Goal: Task Accomplishment & Management: Manage account settings

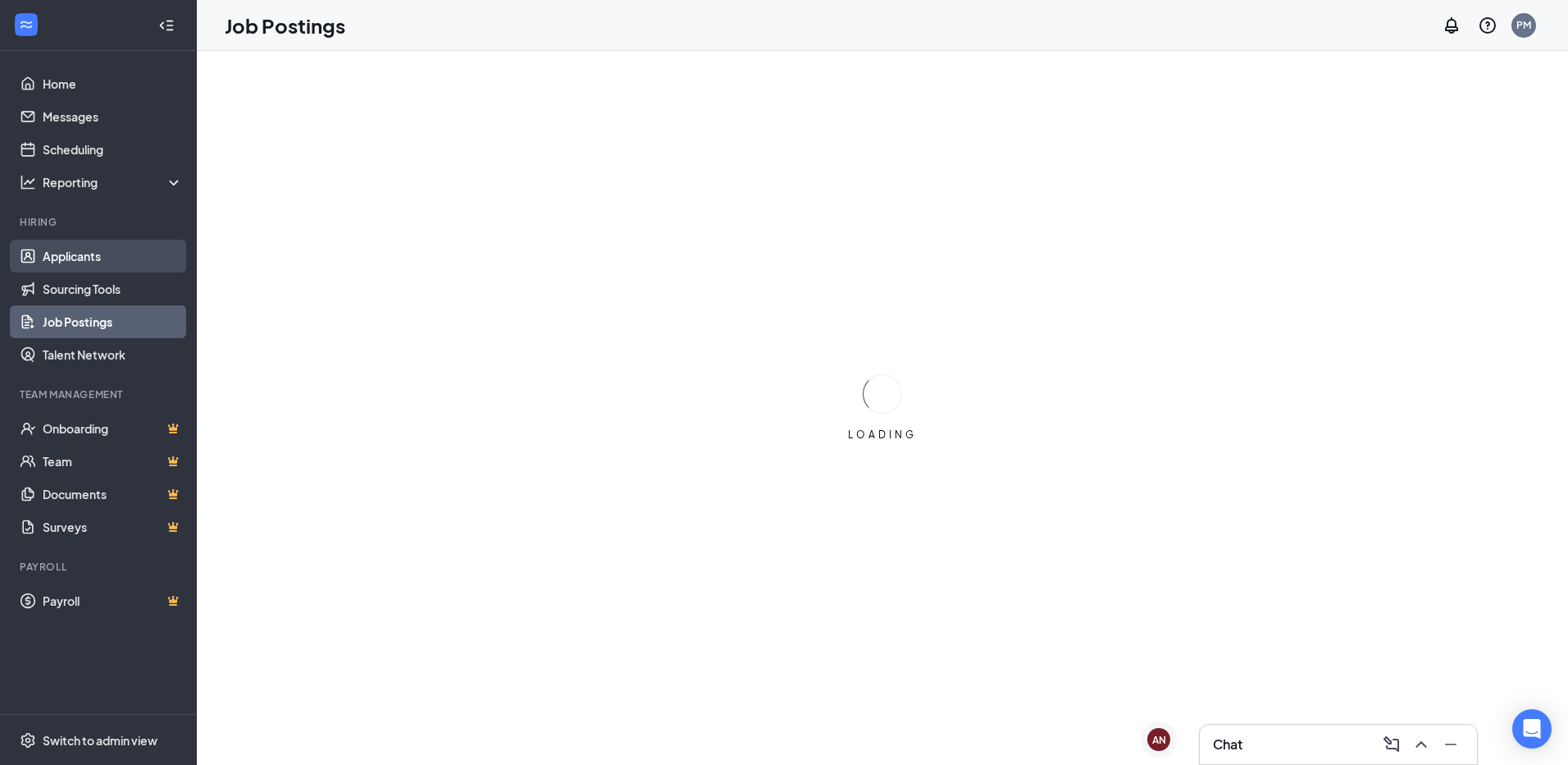
click at [165, 263] on link "Applicants" at bounding box center [112, 256] width 140 height 33
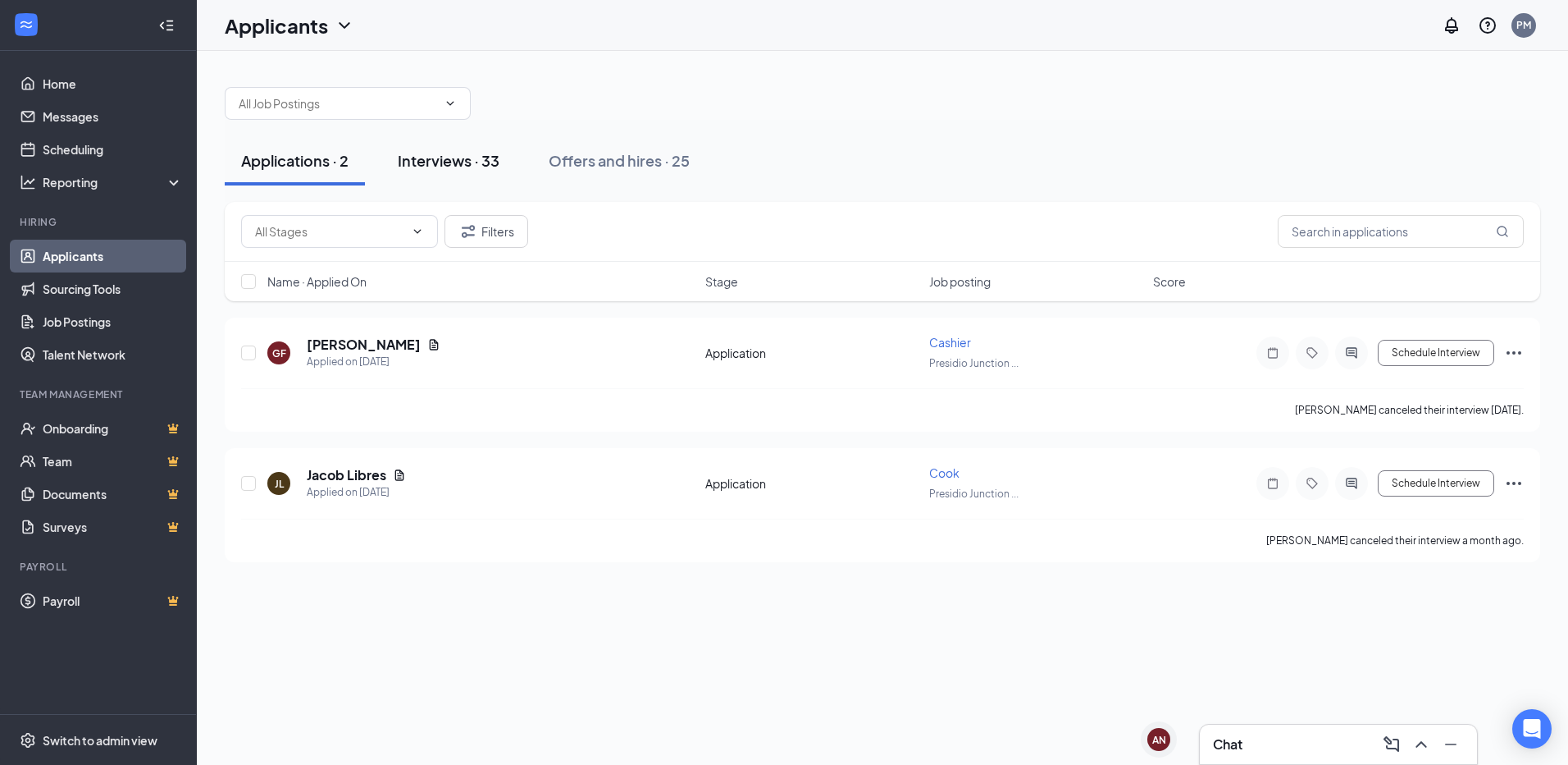
click at [460, 173] on button "Interviews · 33" at bounding box center [448, 161] width 134 height 49
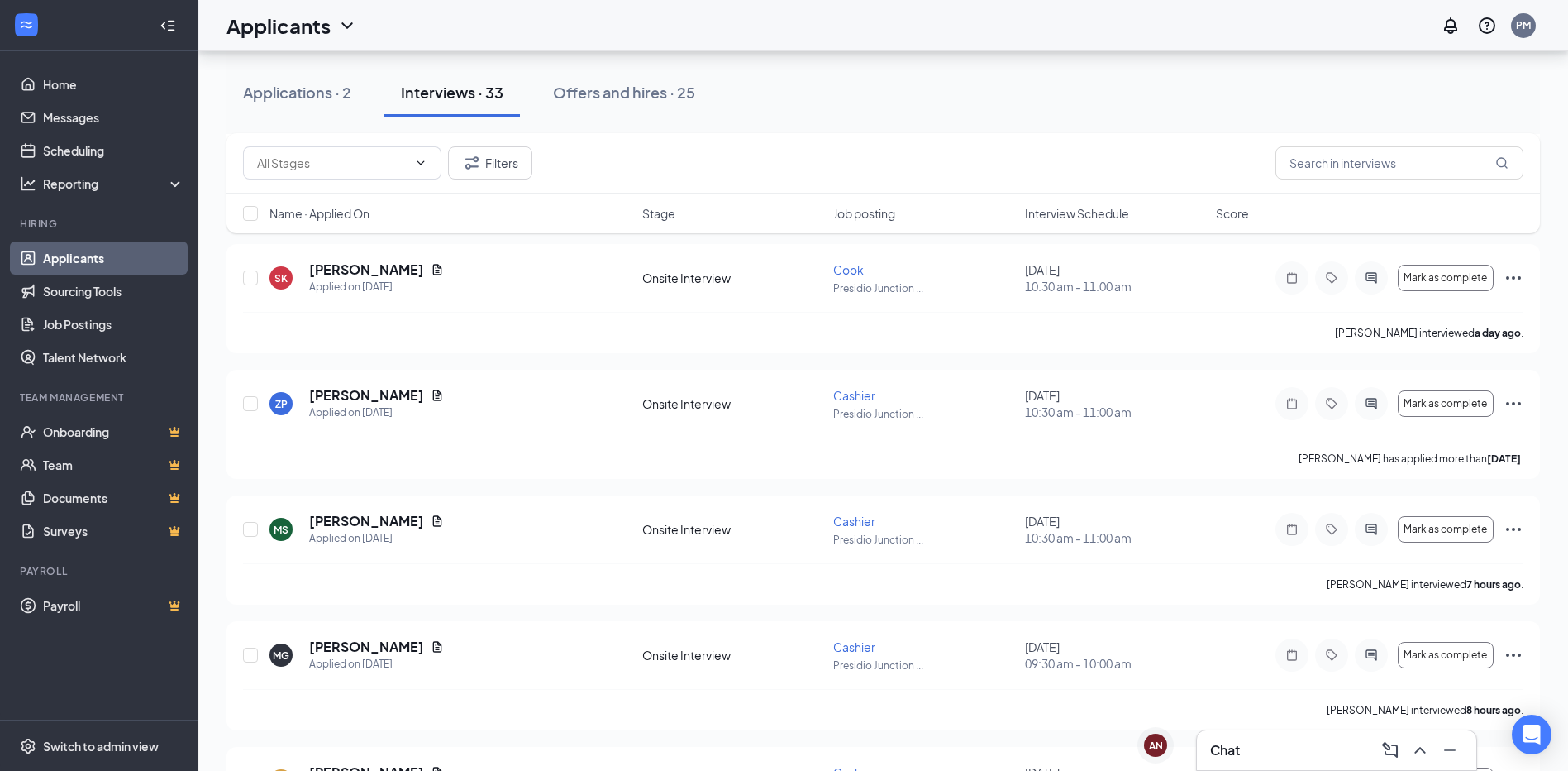
scroll to position [1488, 0]
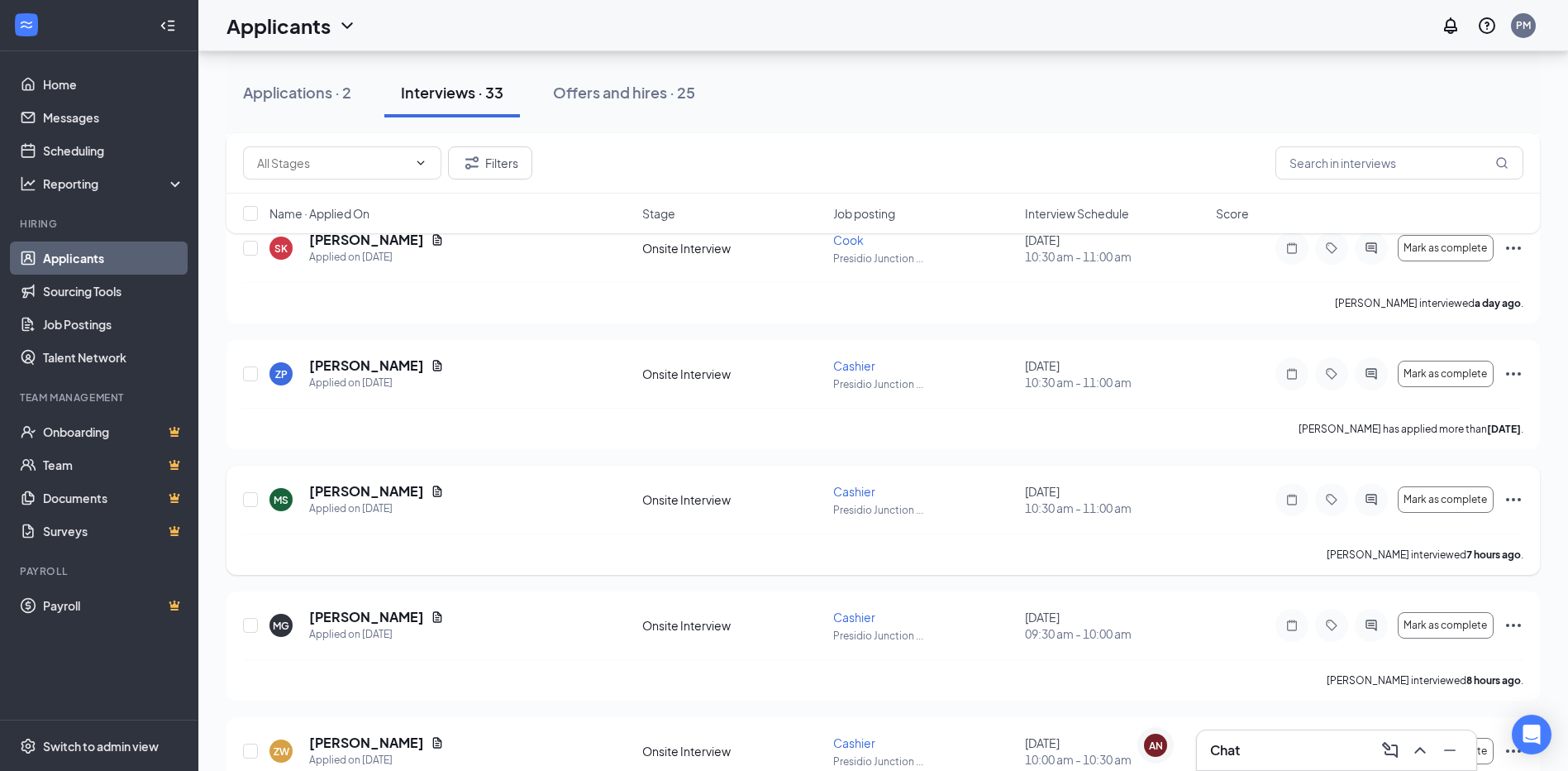
click at [1516, 500] on icon "Ellipses" at bounding box center [1513, 499] width 20 height 20
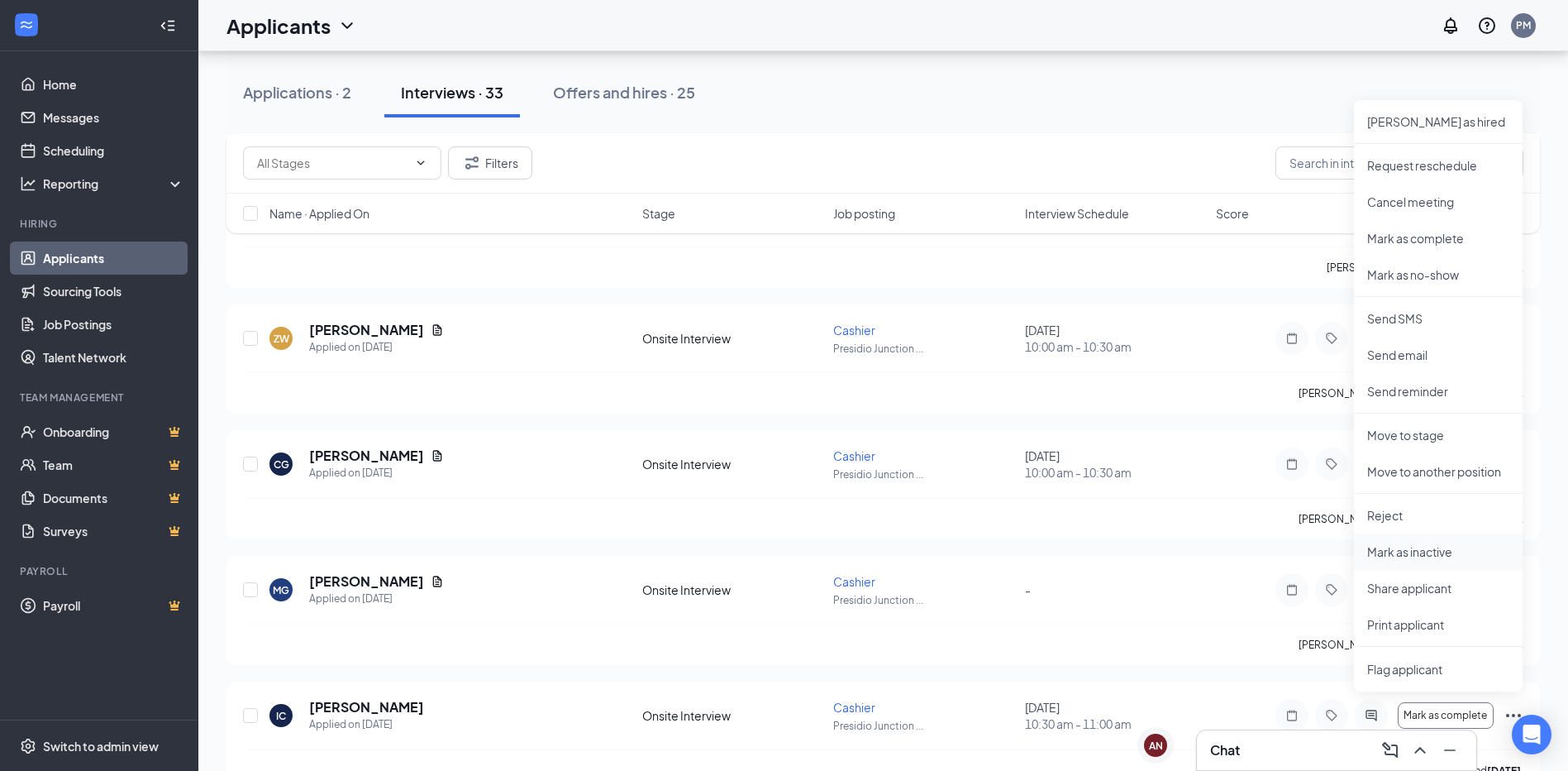
scroll to position [1902, 0]
click at [1437, 634] on li "Print applicant" at bounding box center [1438, 623] width 169 height 36
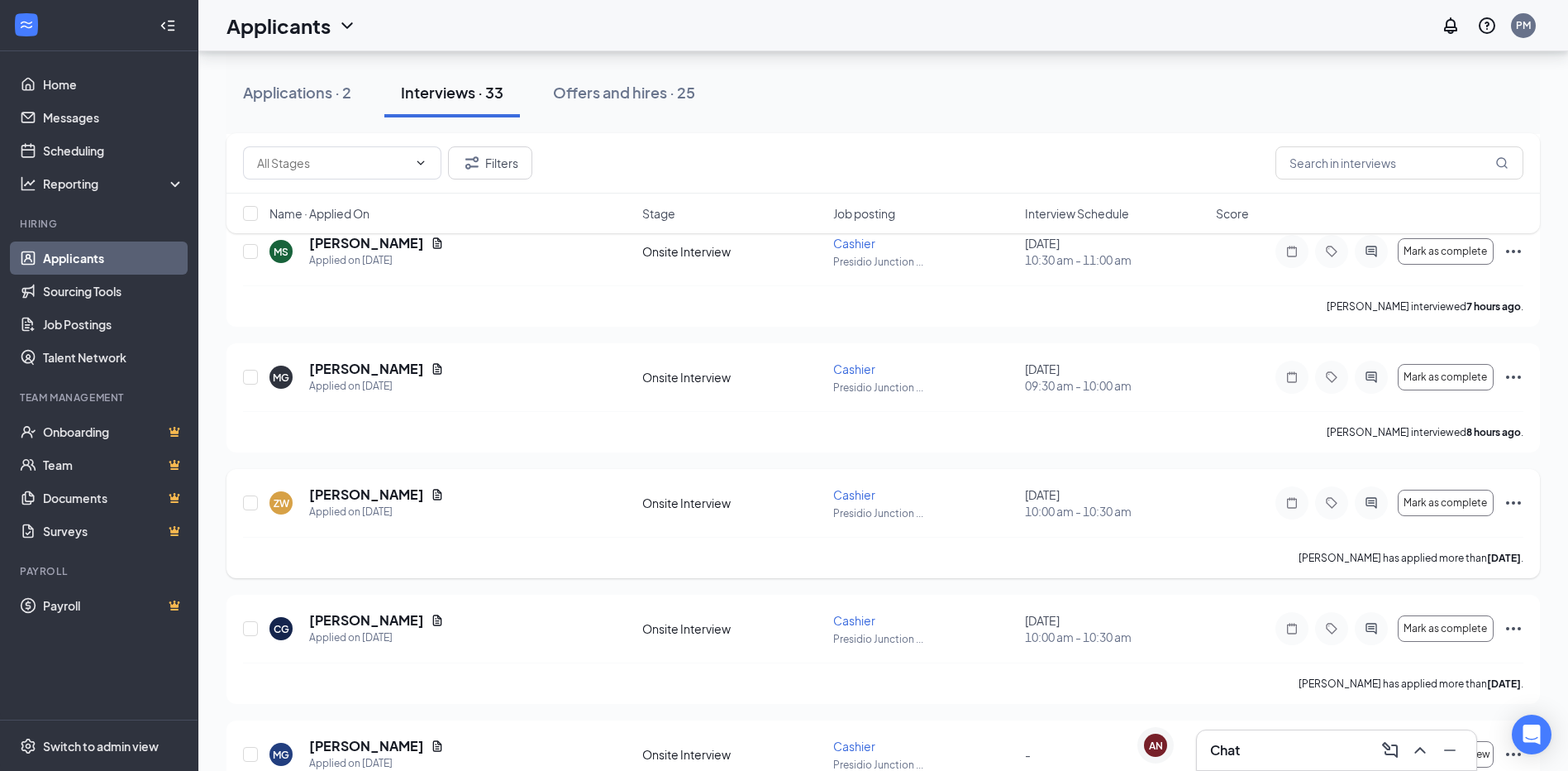
scroll to position [1819, 0]
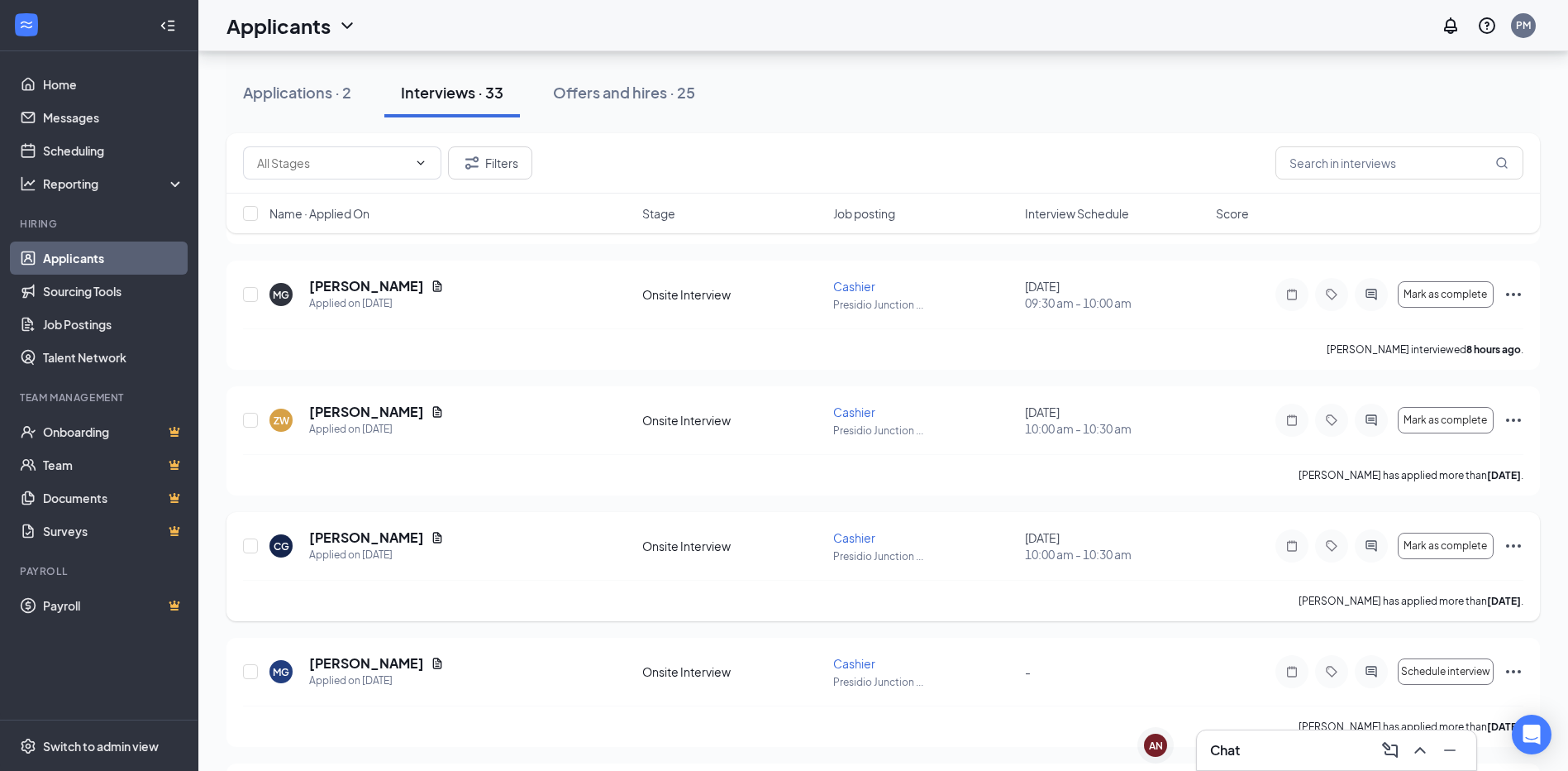
click at [1512, 542] on icon "Ellipses" at bounding box center [1513, 546] width 20 height 20
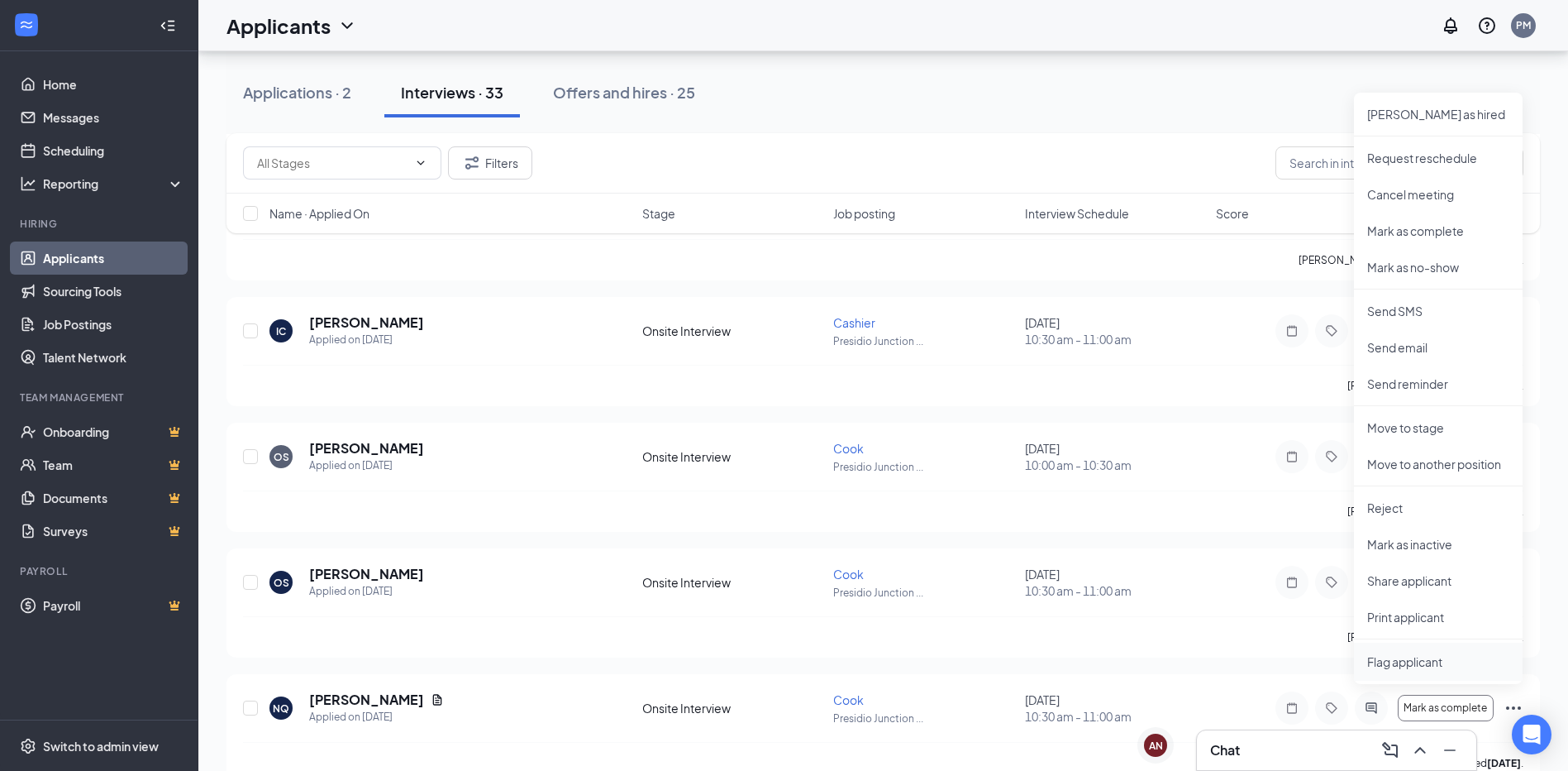
scroll to position [2315, 0]
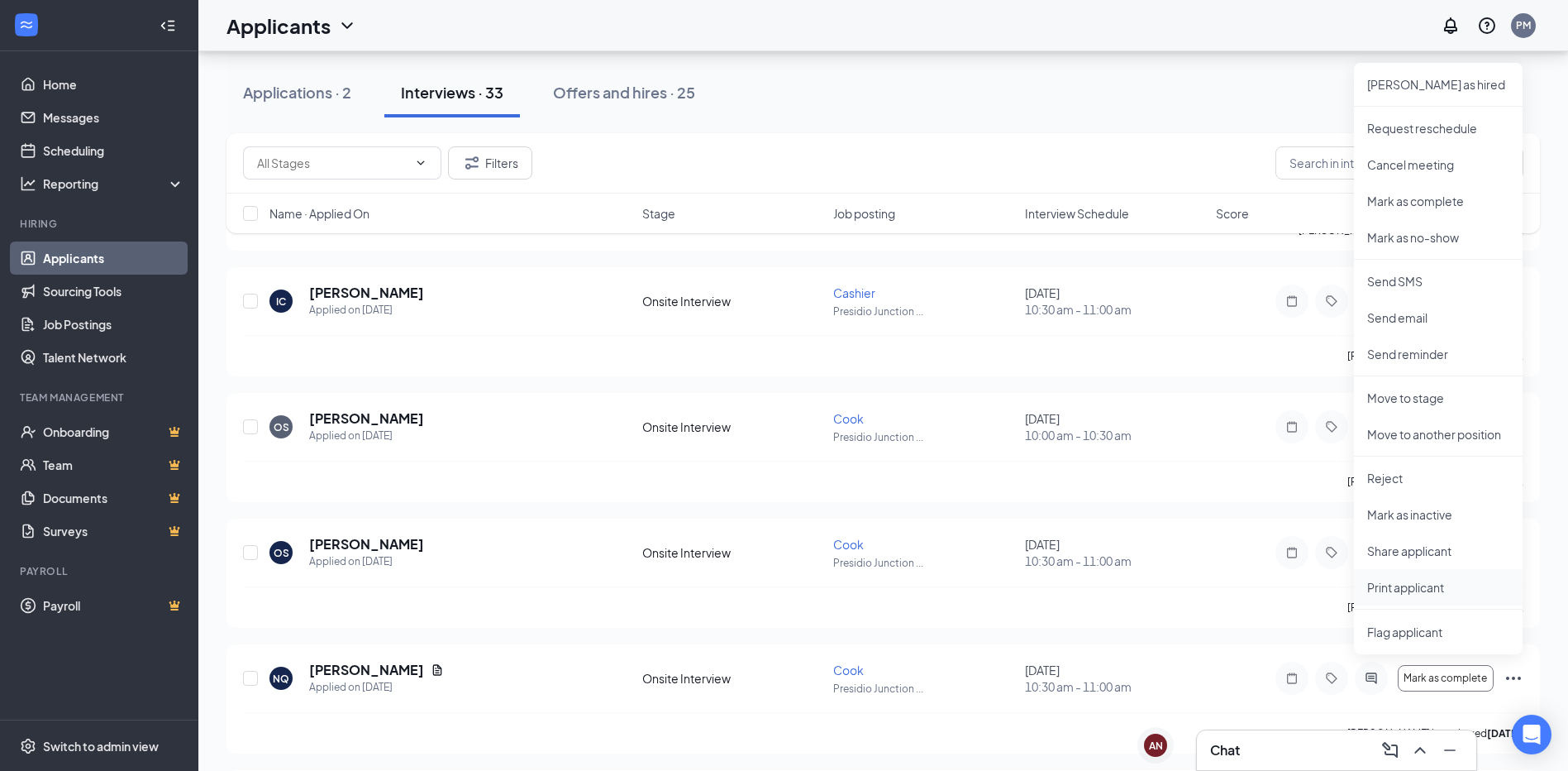
click at [1429, 584] on p "Print applicant" at bounding box center [1438, 586] width 142 height 16
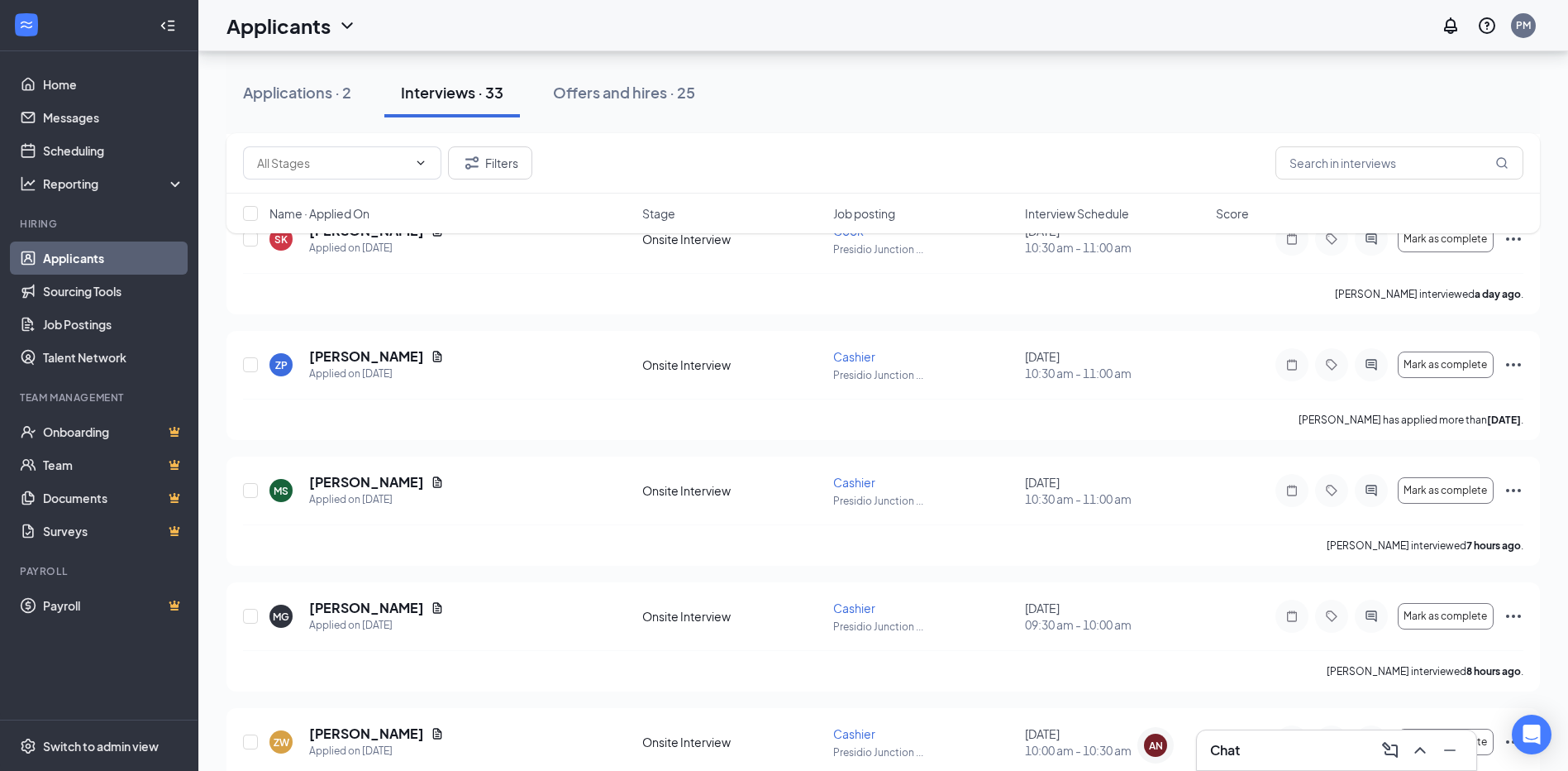
scroll to position [1467, 0]
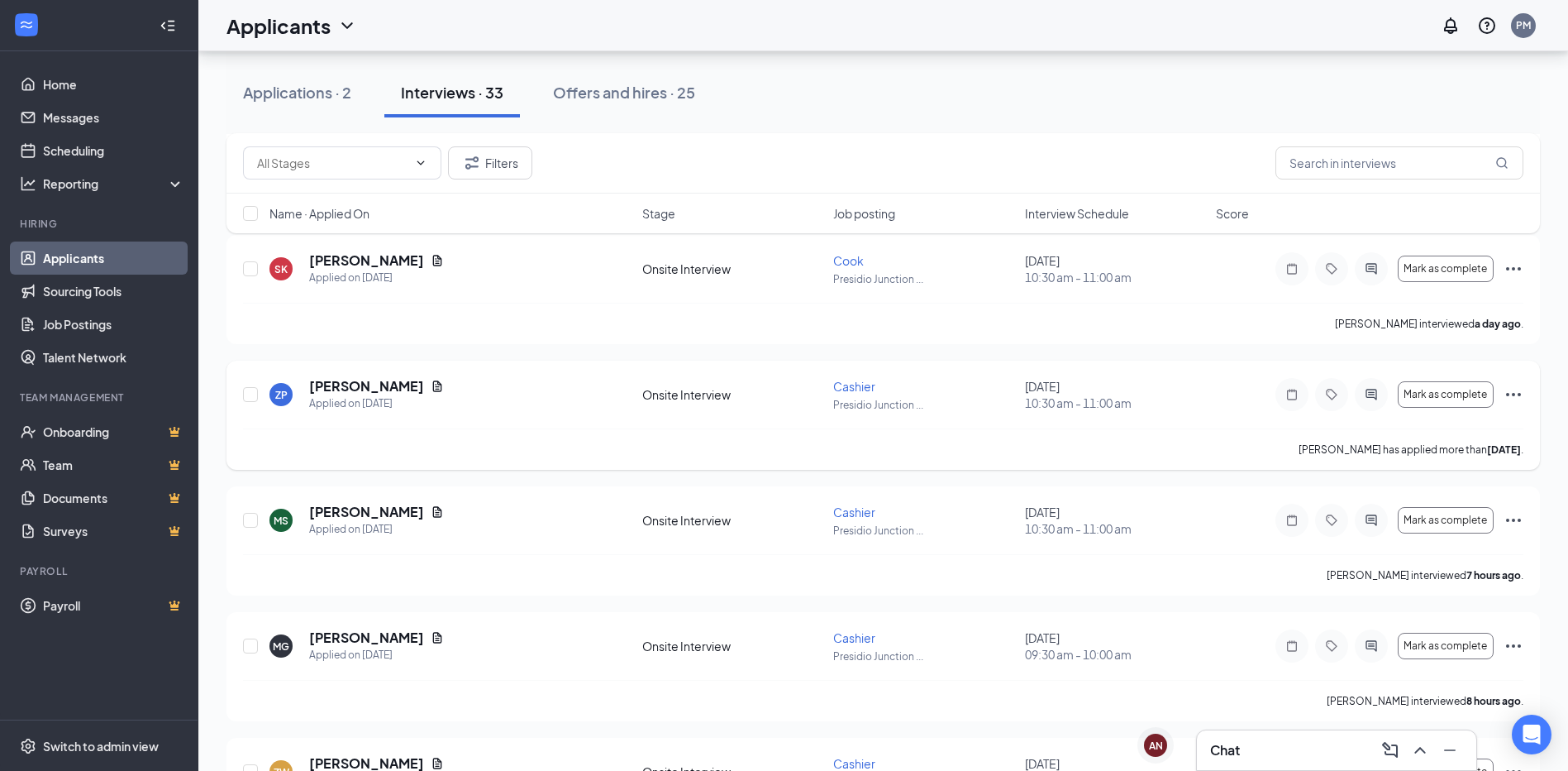
click at [1518, 396] on icon "Ellipses" at bounding box center [1513, 394] width 20 height 20
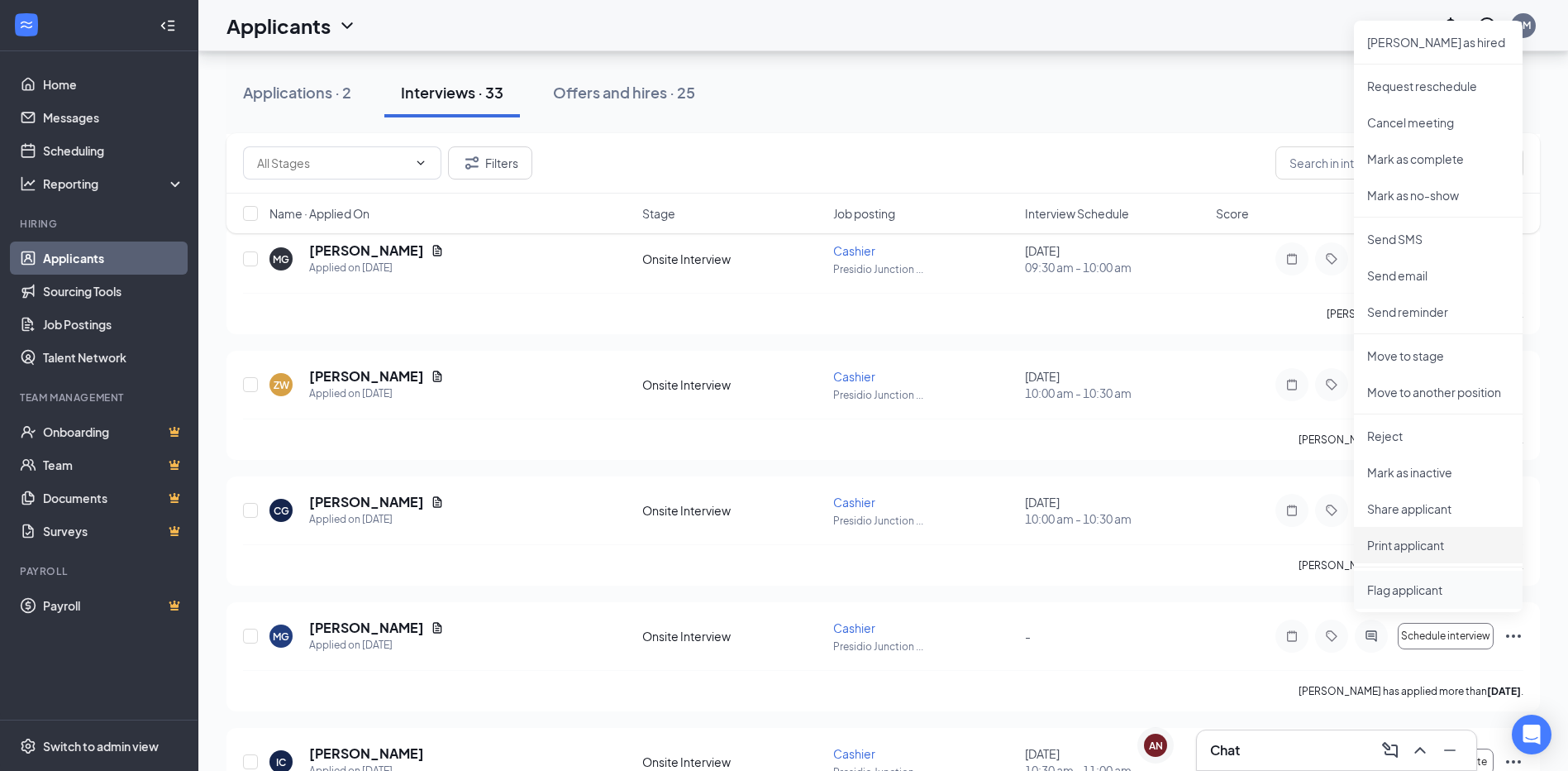
scroll to position [1881, 0]
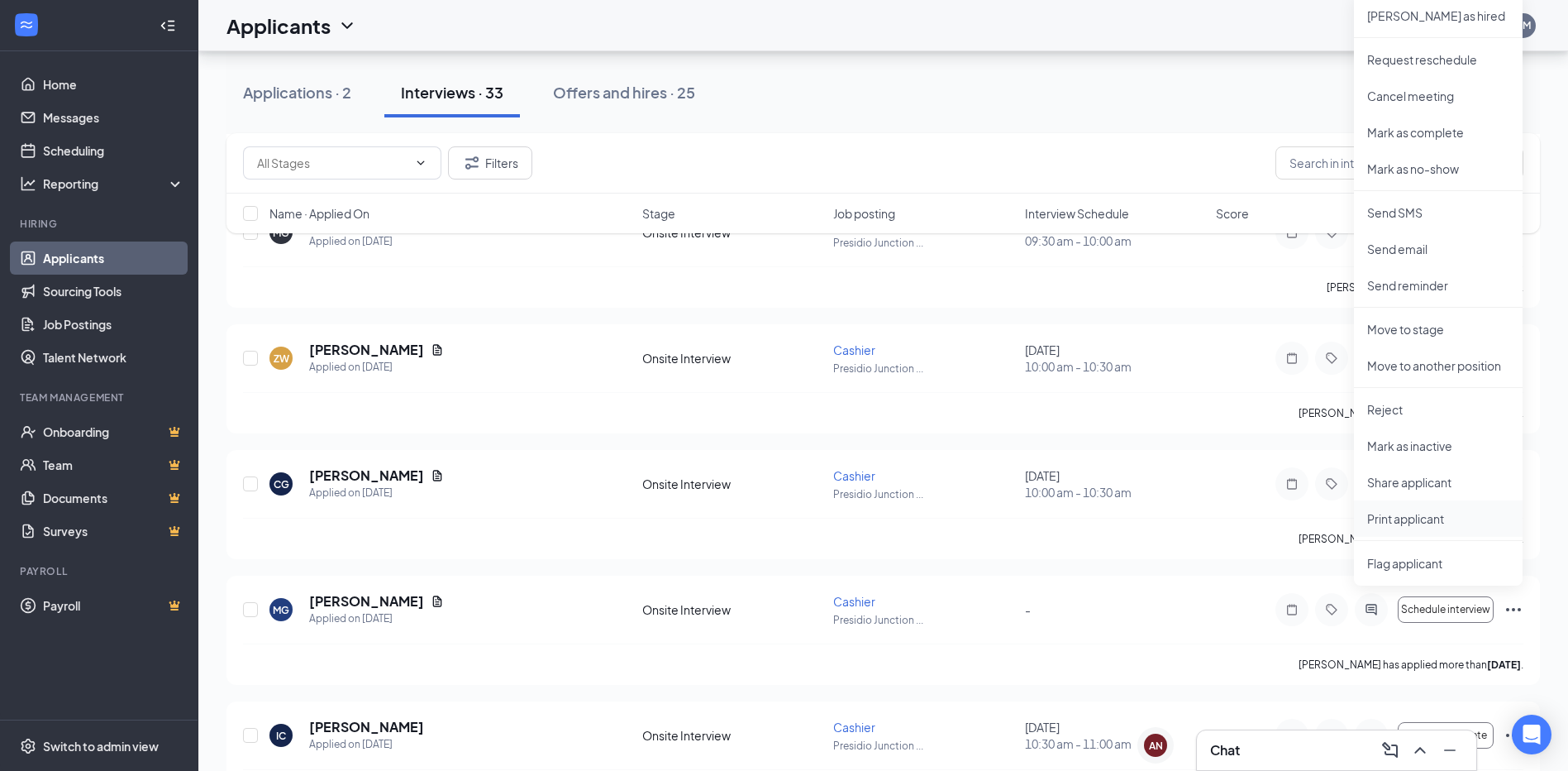
click at [1408, 510] on li "Print applicant" at bounding box center [1438, 518] width 169 height 36
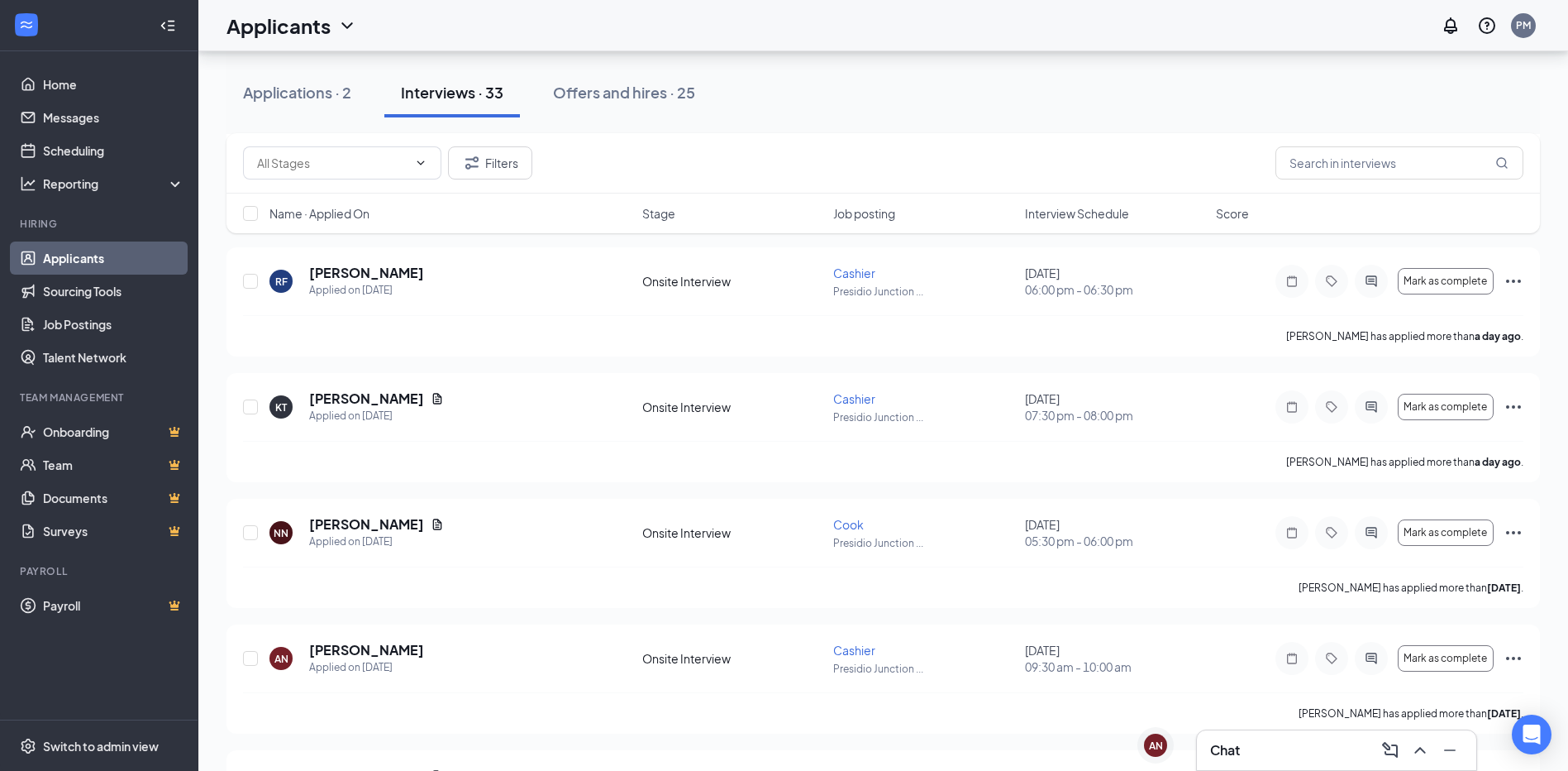
scroll to position [806, 0]
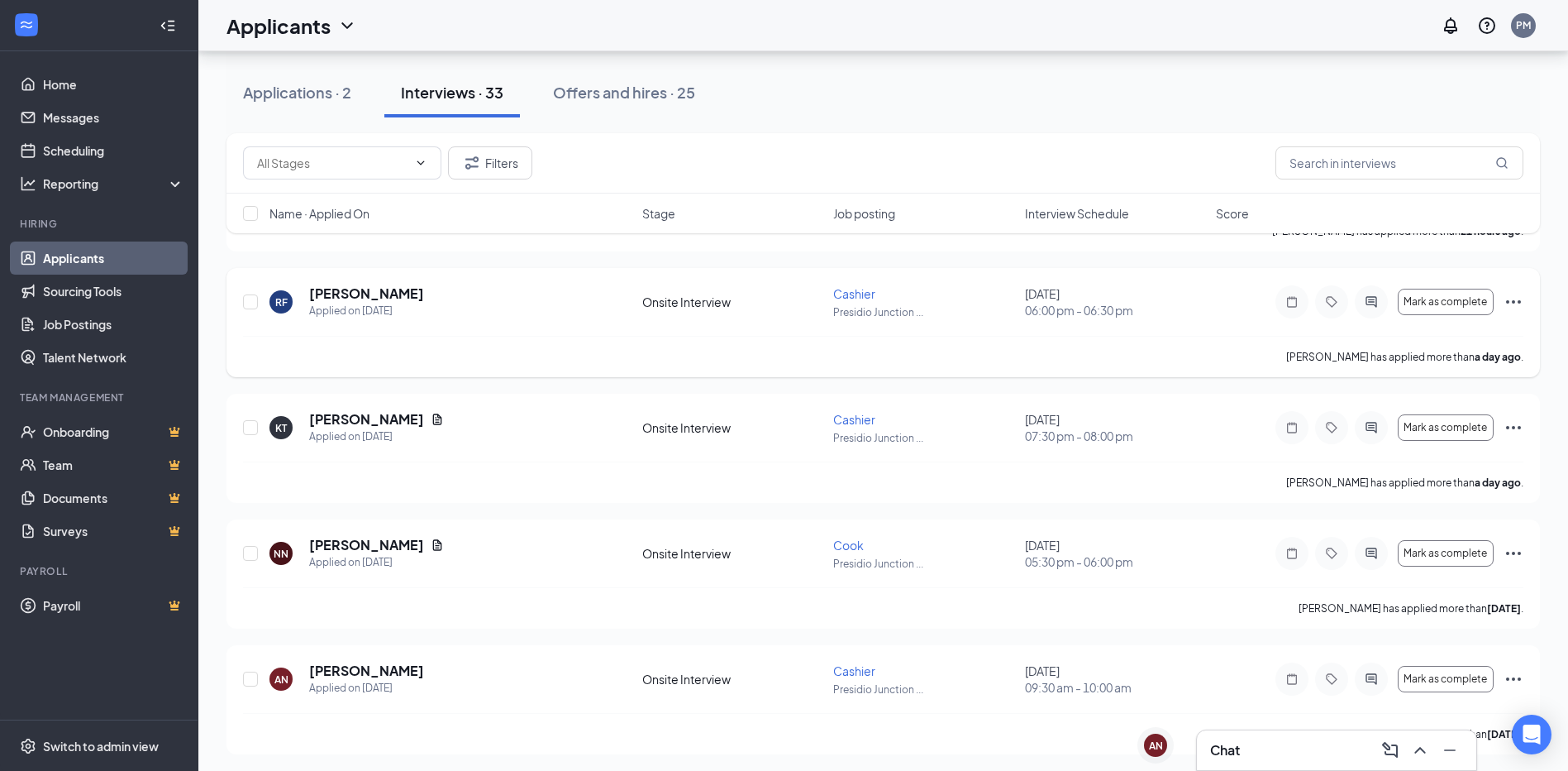
click at [1521, 305] on icon "Ellipses" at bounding box center [1513, 301] width 20 height 20
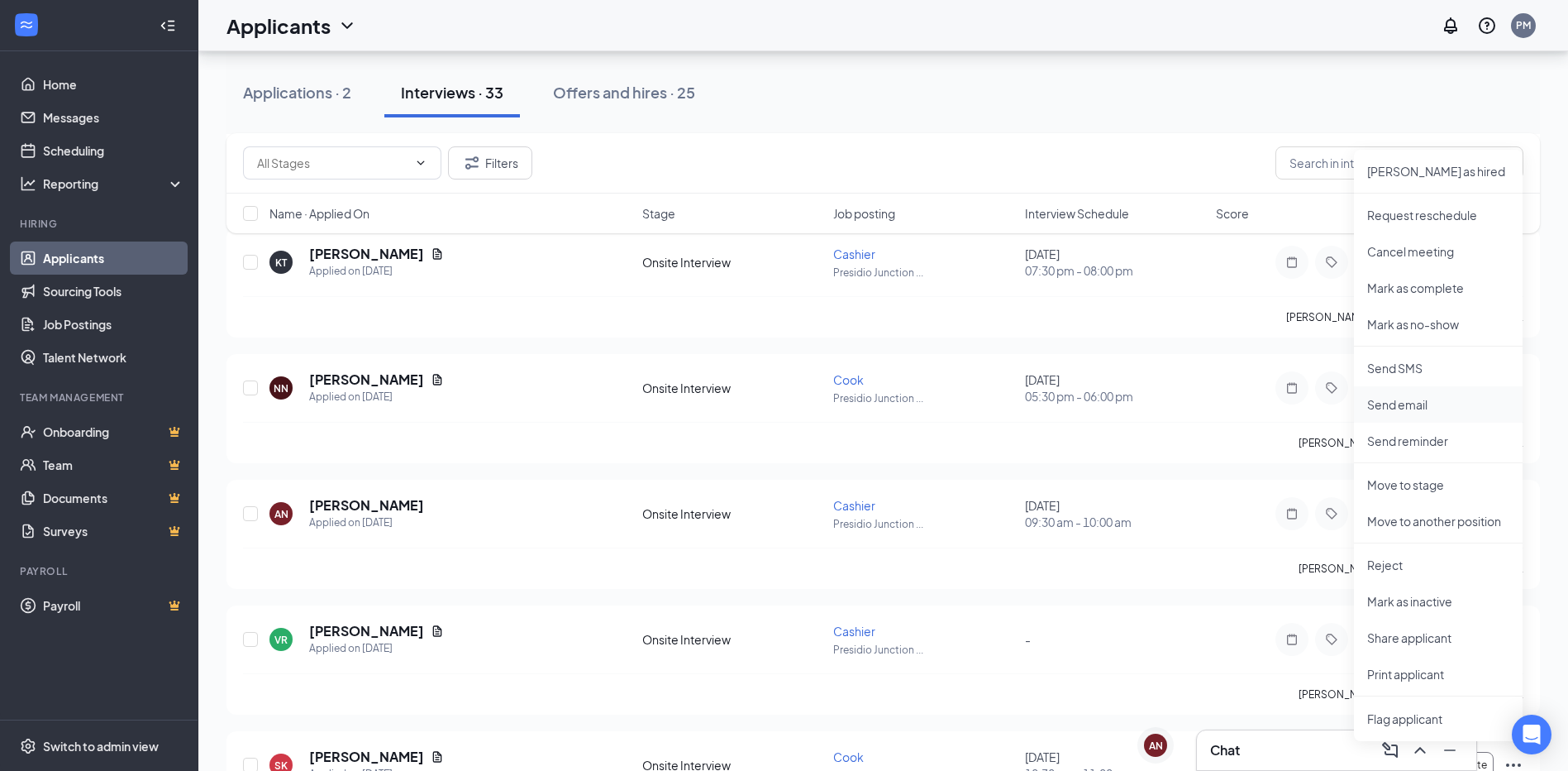
scroll to position [1054, 0]
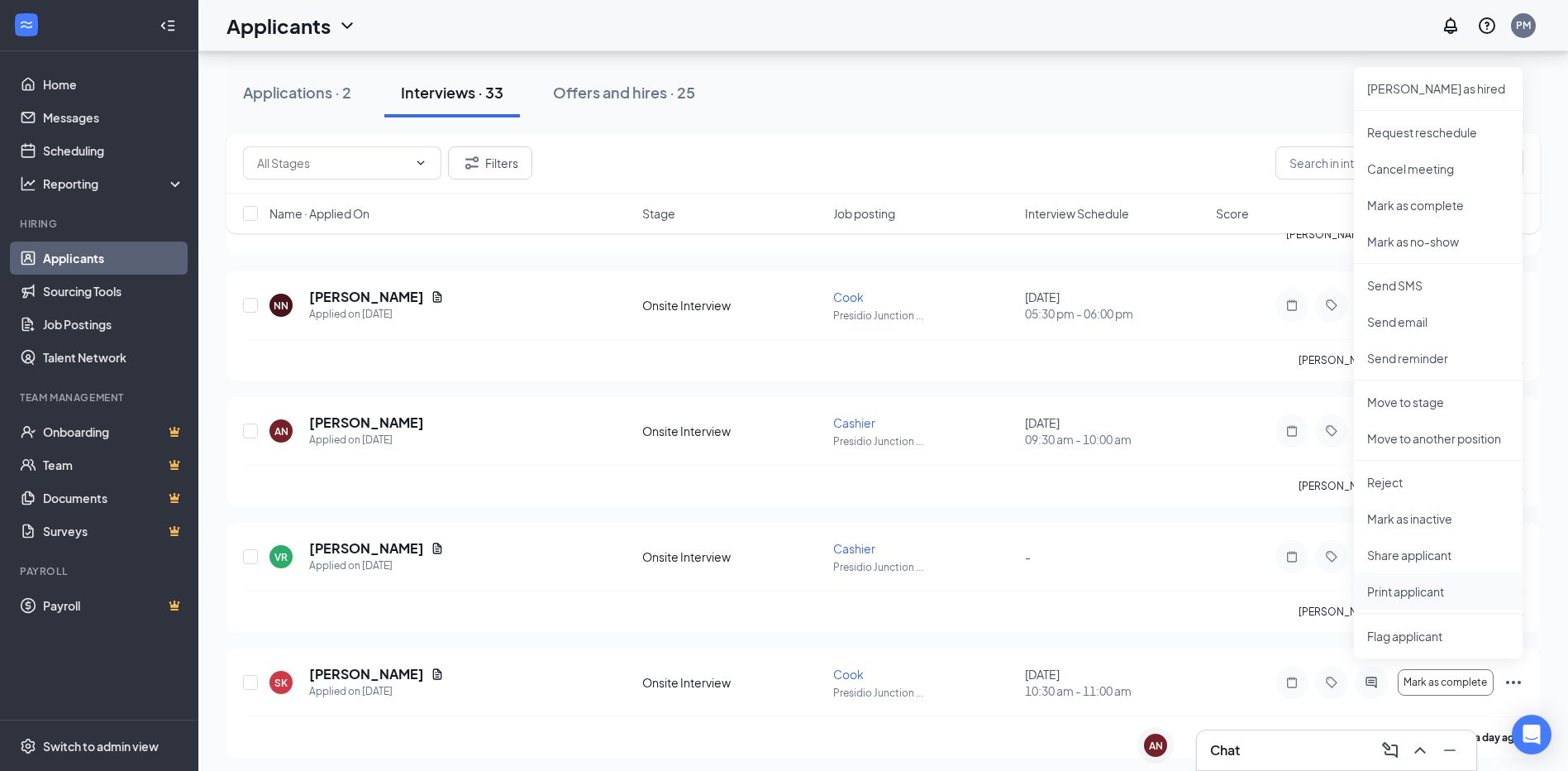
click at [1434, 594] on p "Print applicant" at bounding box center [1438, 590] width 142 height 16
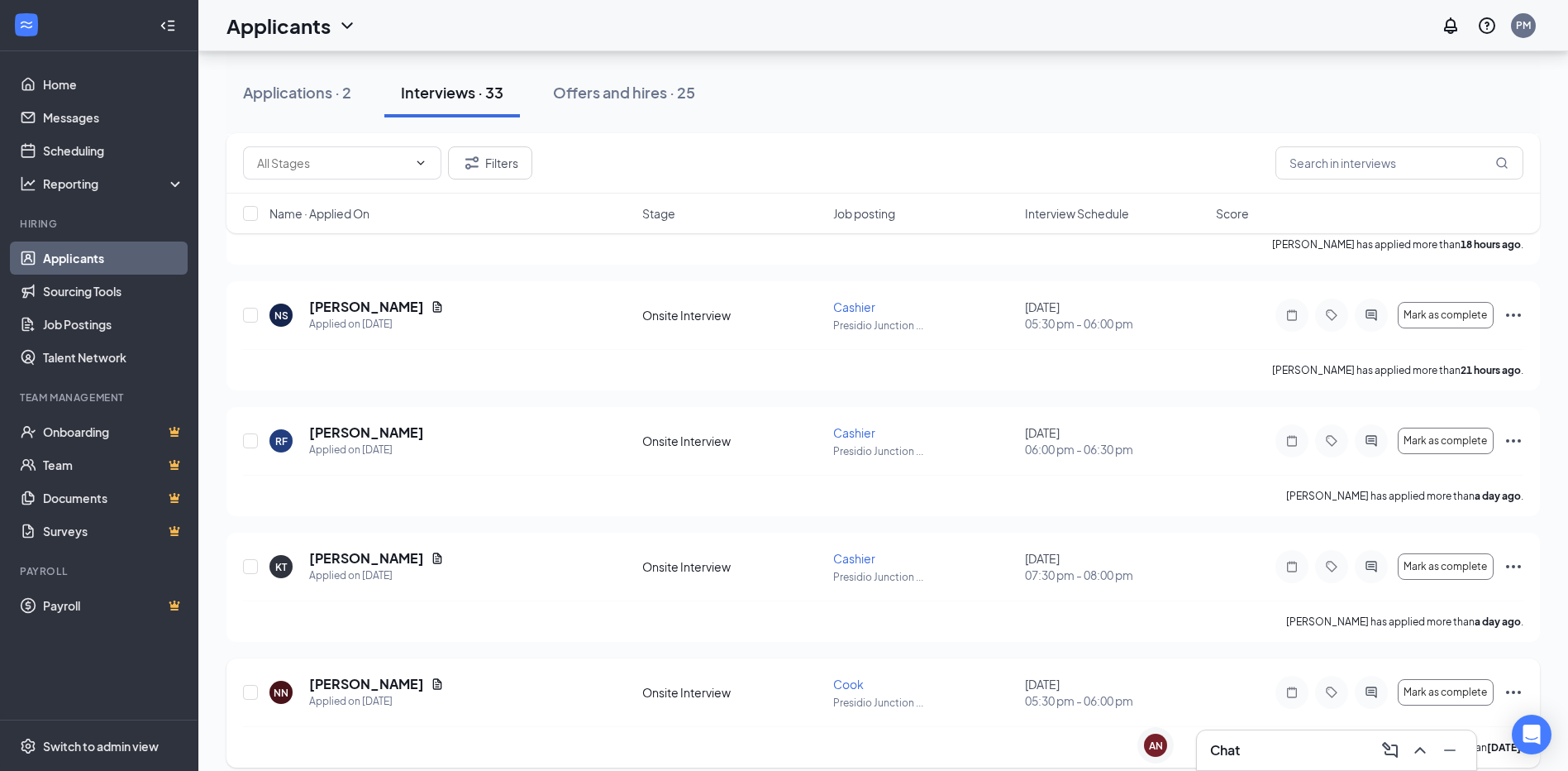
scroll to position [640, 0]
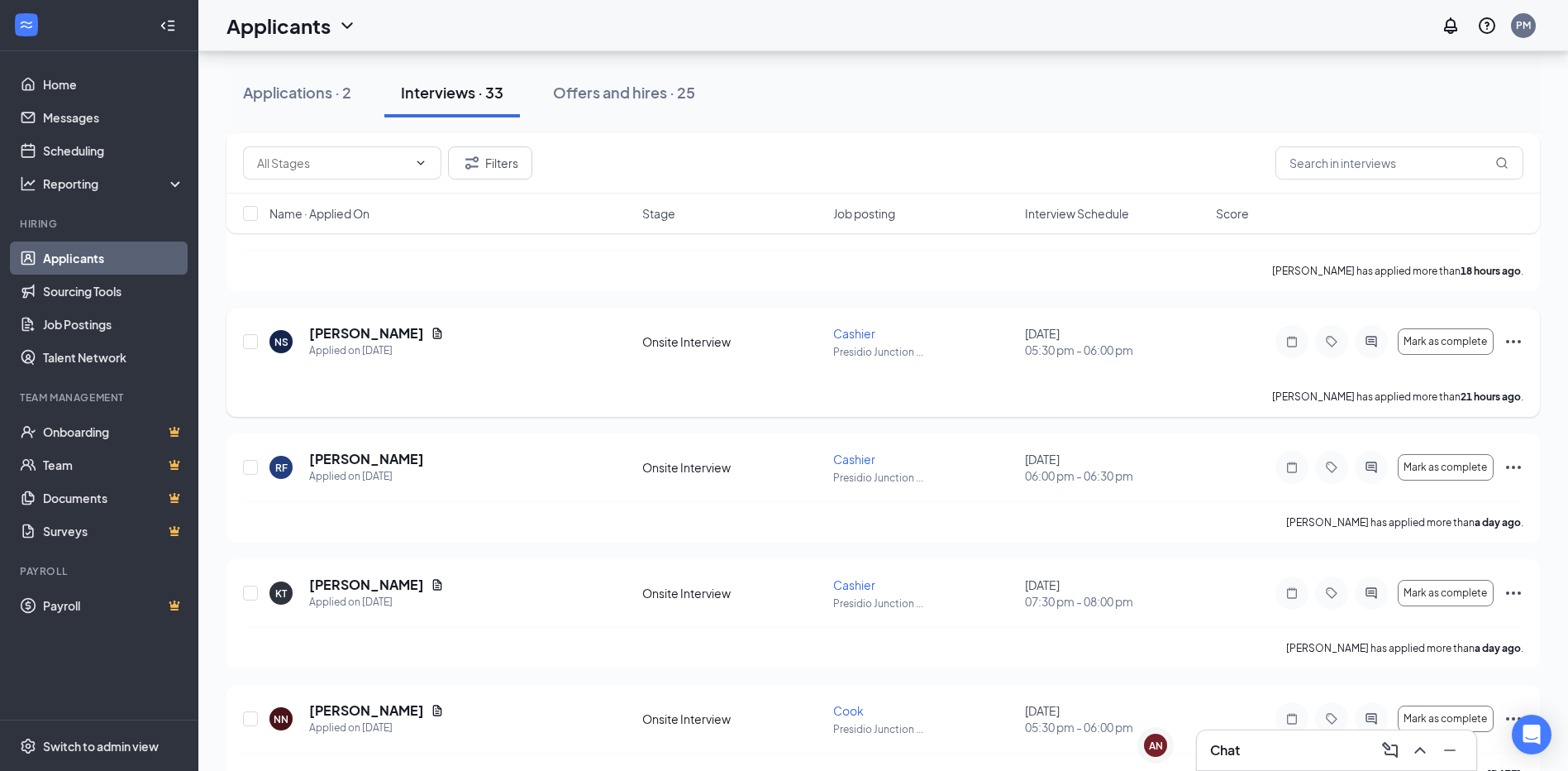
click at [1520, 338] on icon "Ellipses" at bounding box center [1513, 341] width 20 height 20
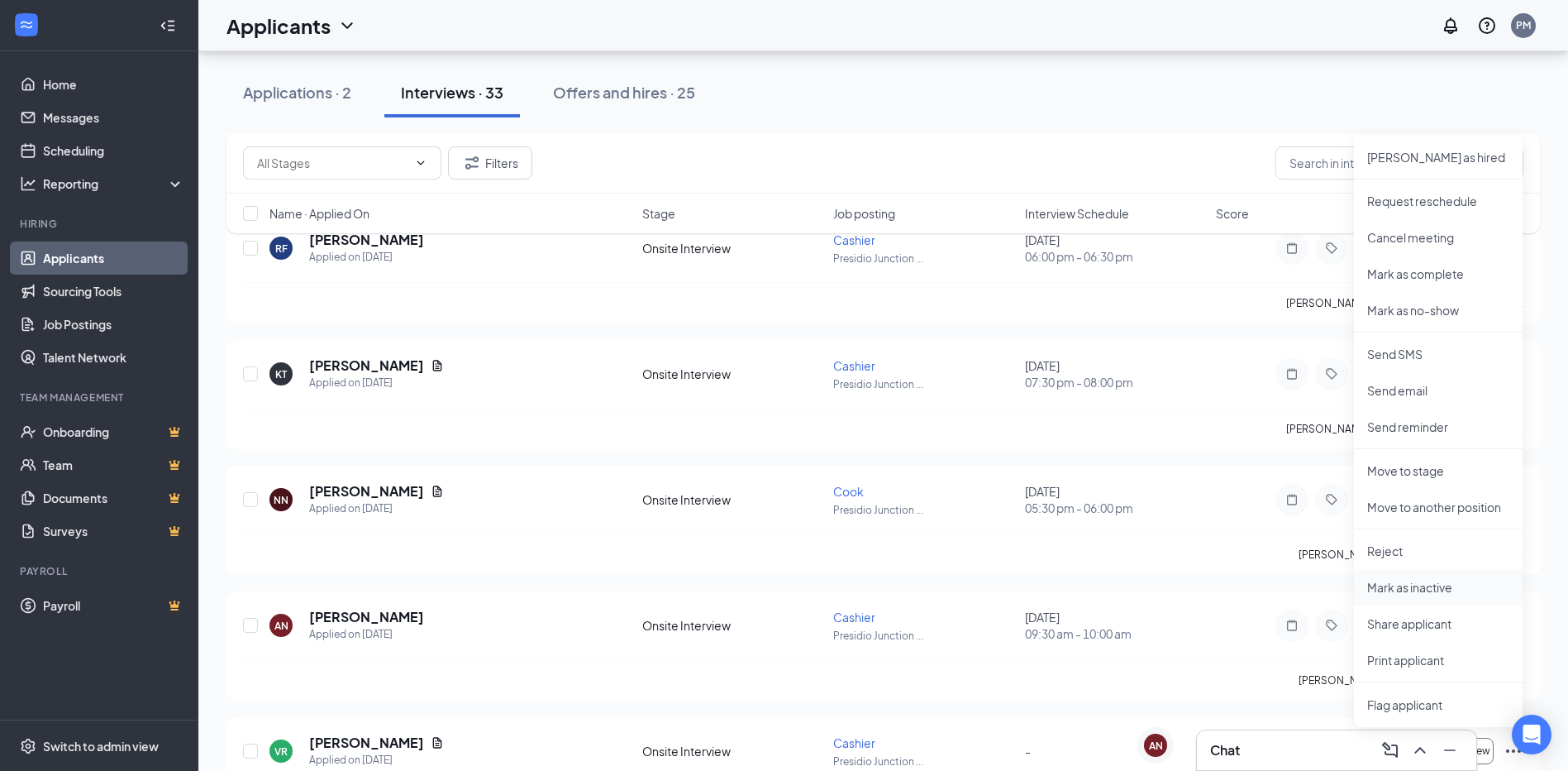
scroll to position [888, 0]
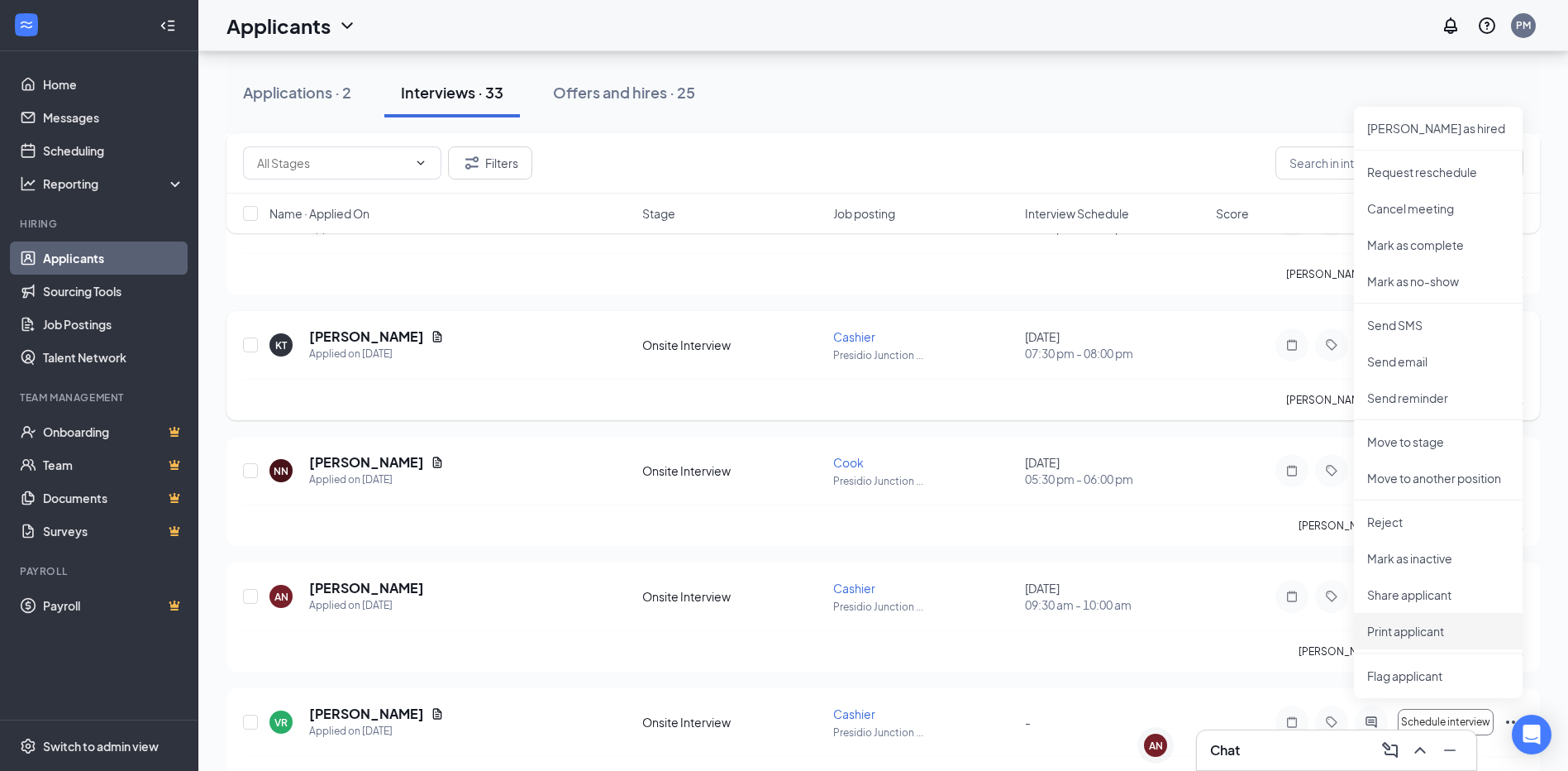
click at [1393, 632] on p "Print applicant" at bounding box center [1438, 630] width 142 height 16
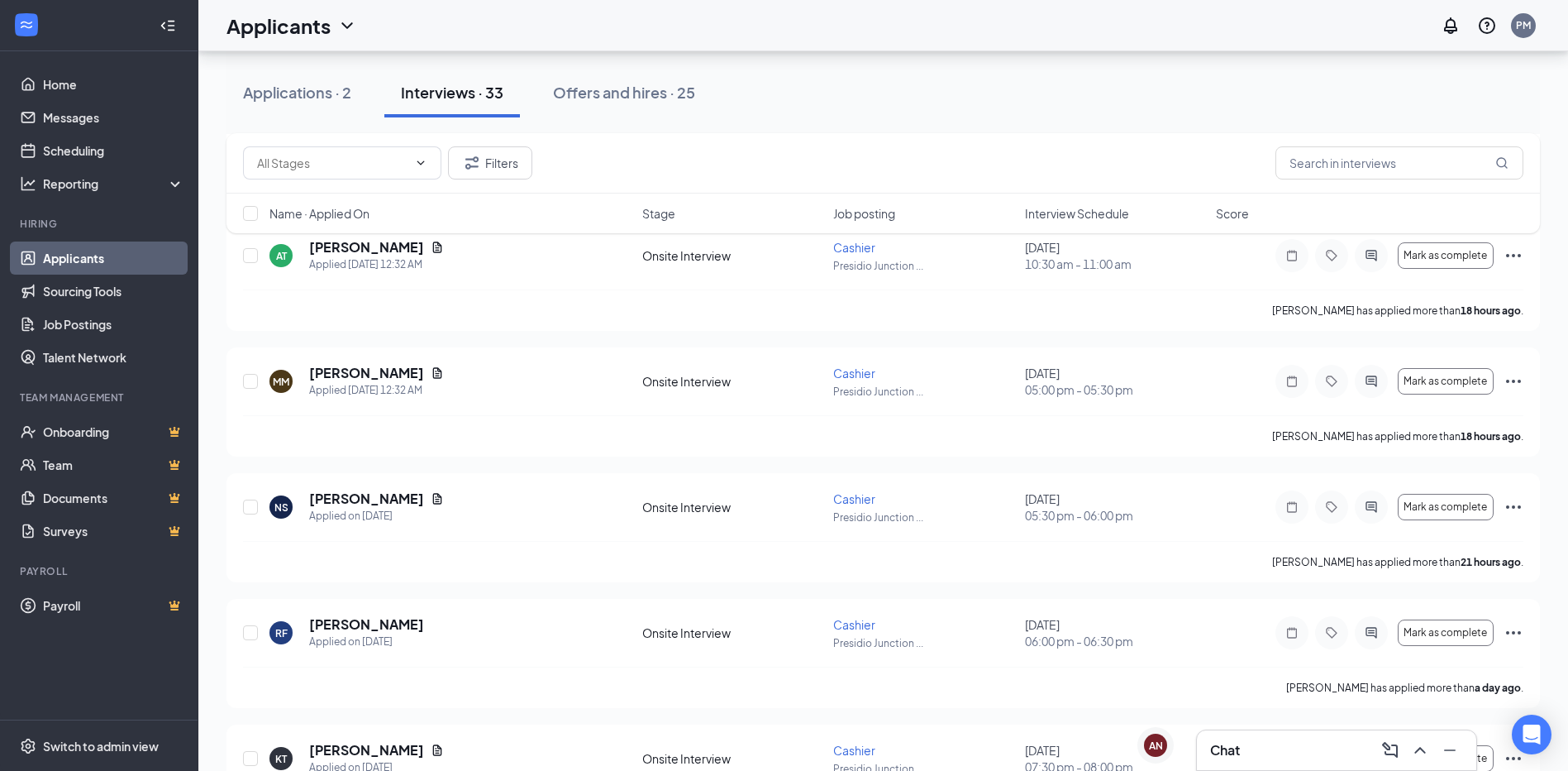
scroll to position [393, 0]
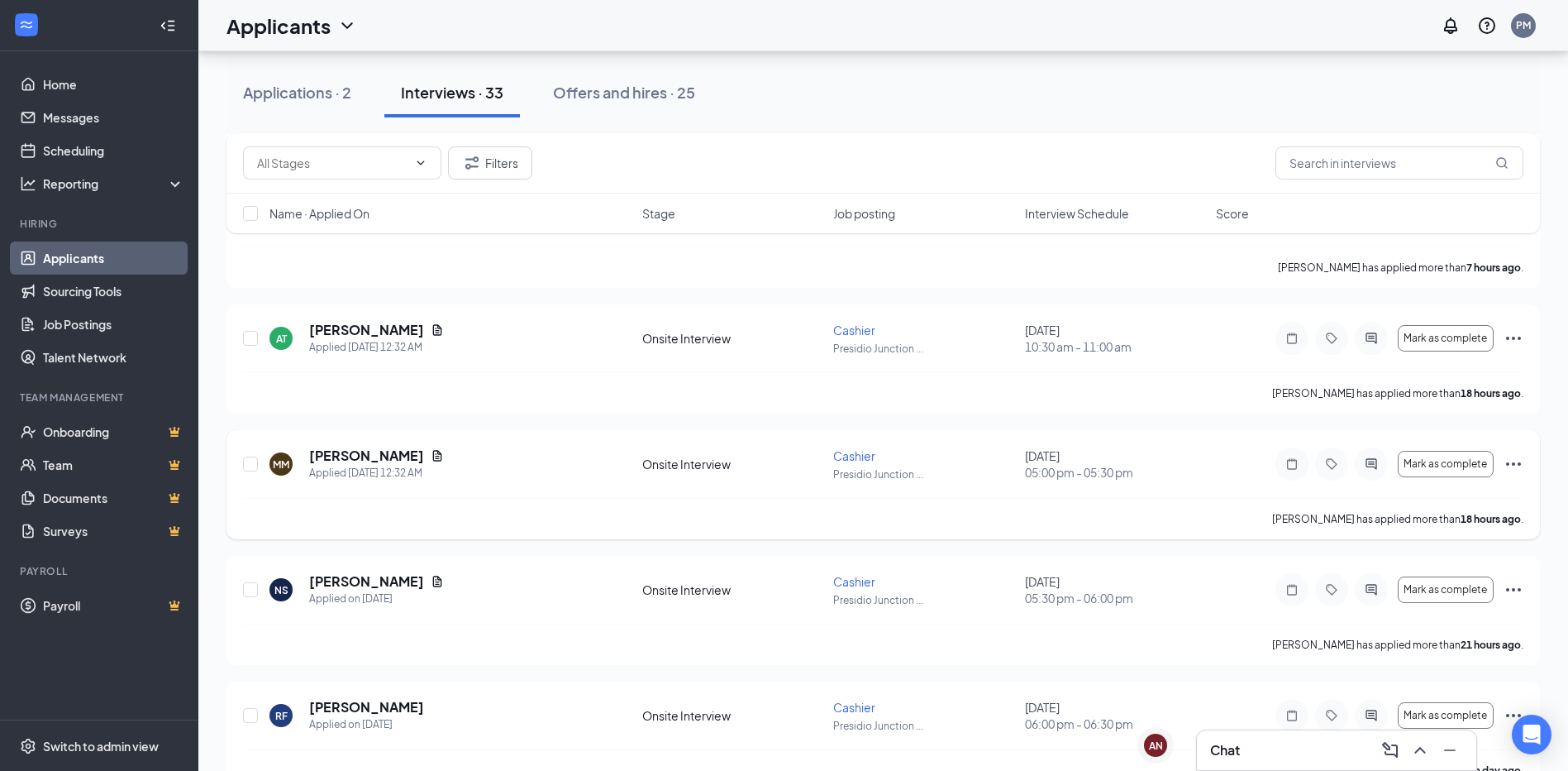
click at [1520, 463] on icon "Ellipses" at bounding box center [1513, 463] width 15 height 3
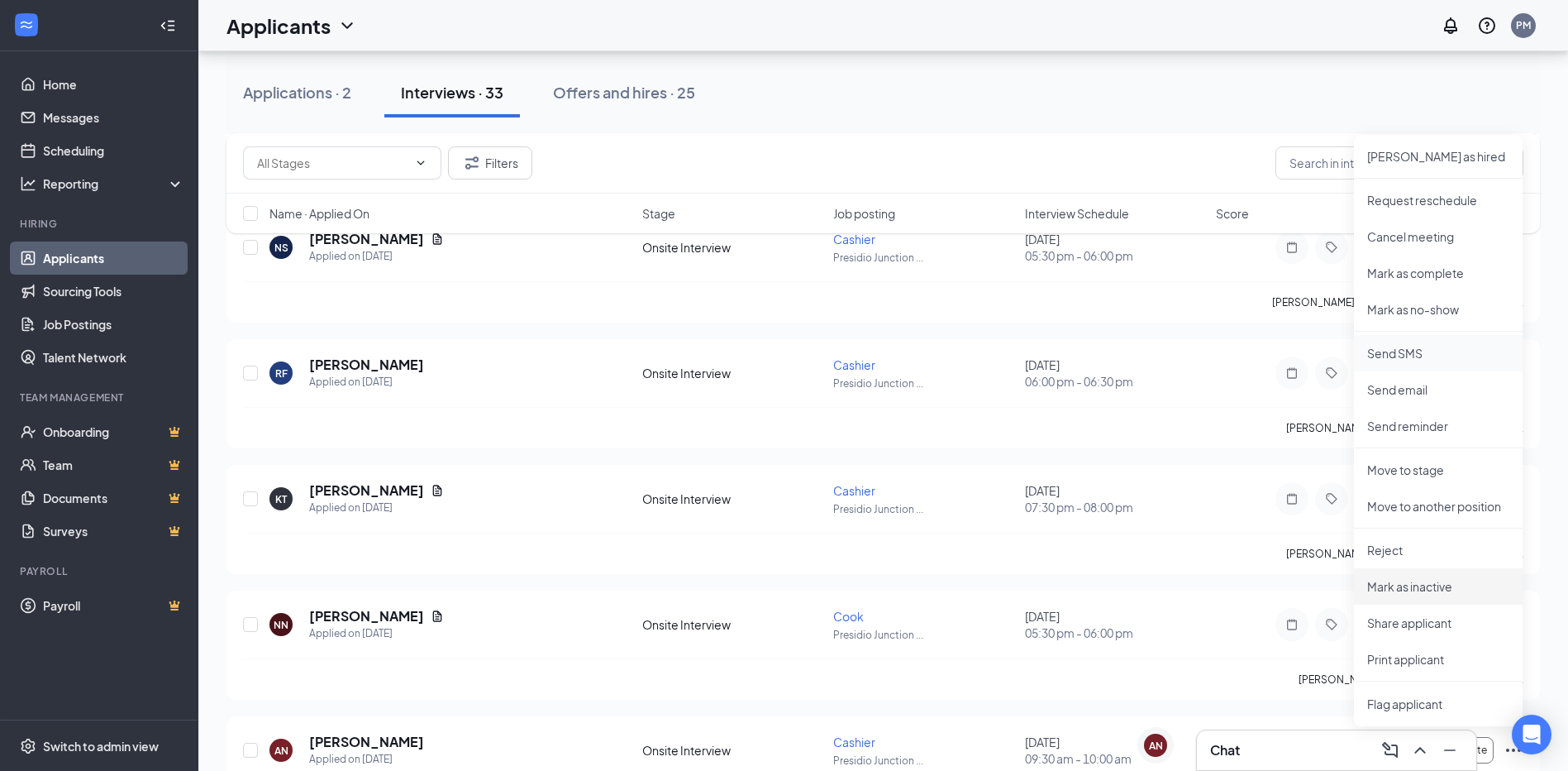
scroll to position [806, 0]
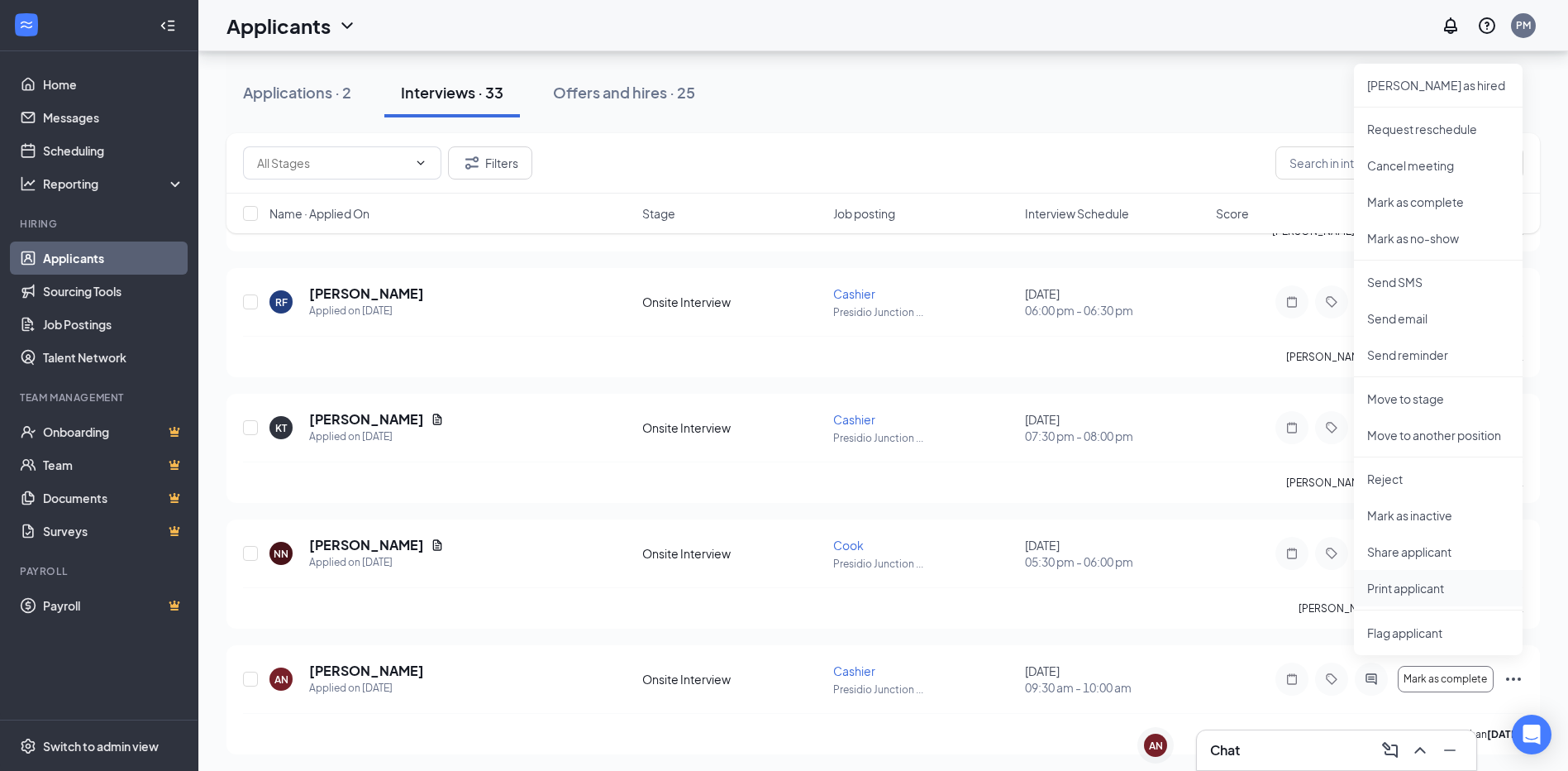
click at [1415, 583] on p "Print applicant" at bounding box center [1438, 587] width 142 height 16
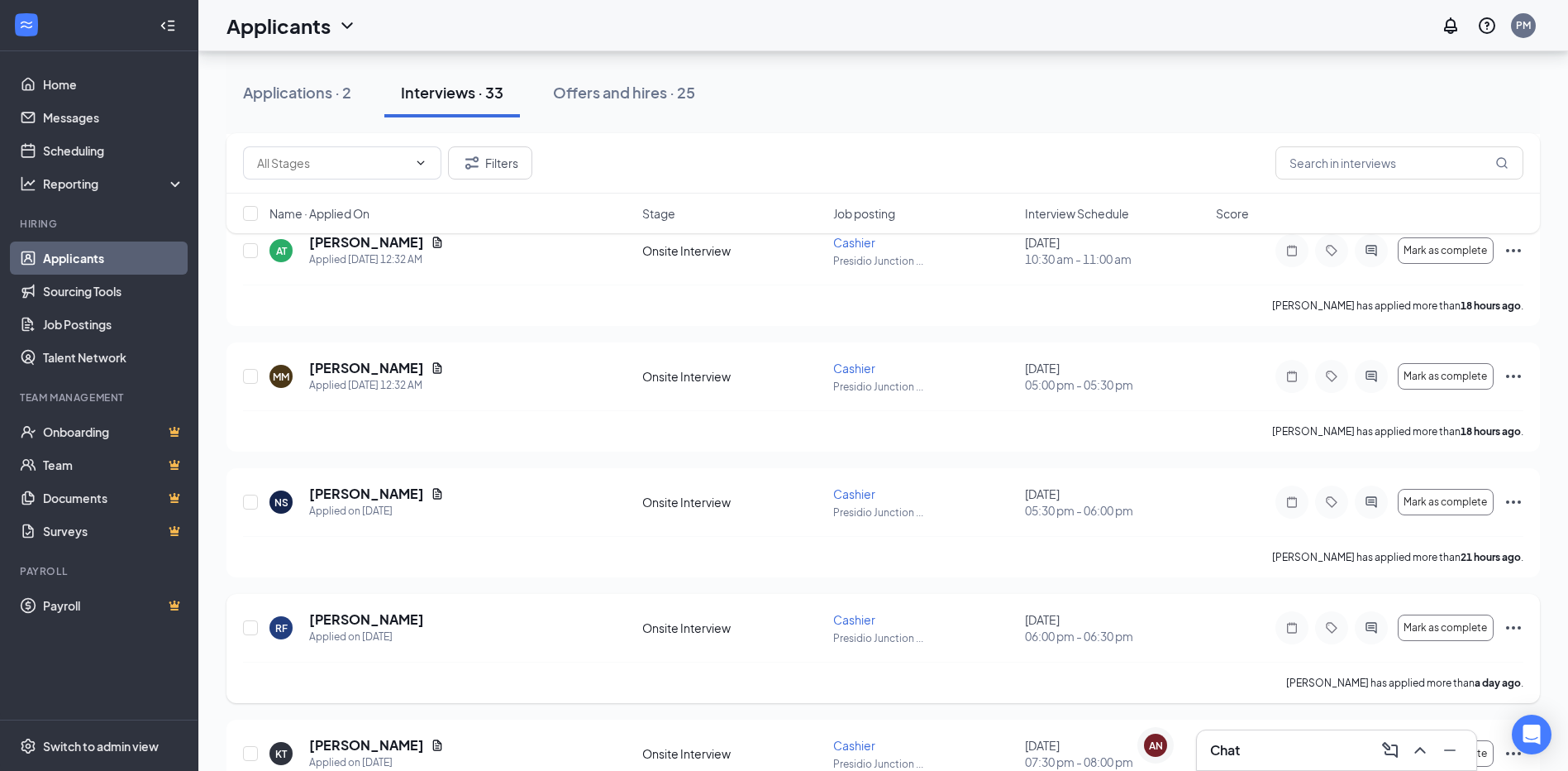
scroll to position [496, 0]
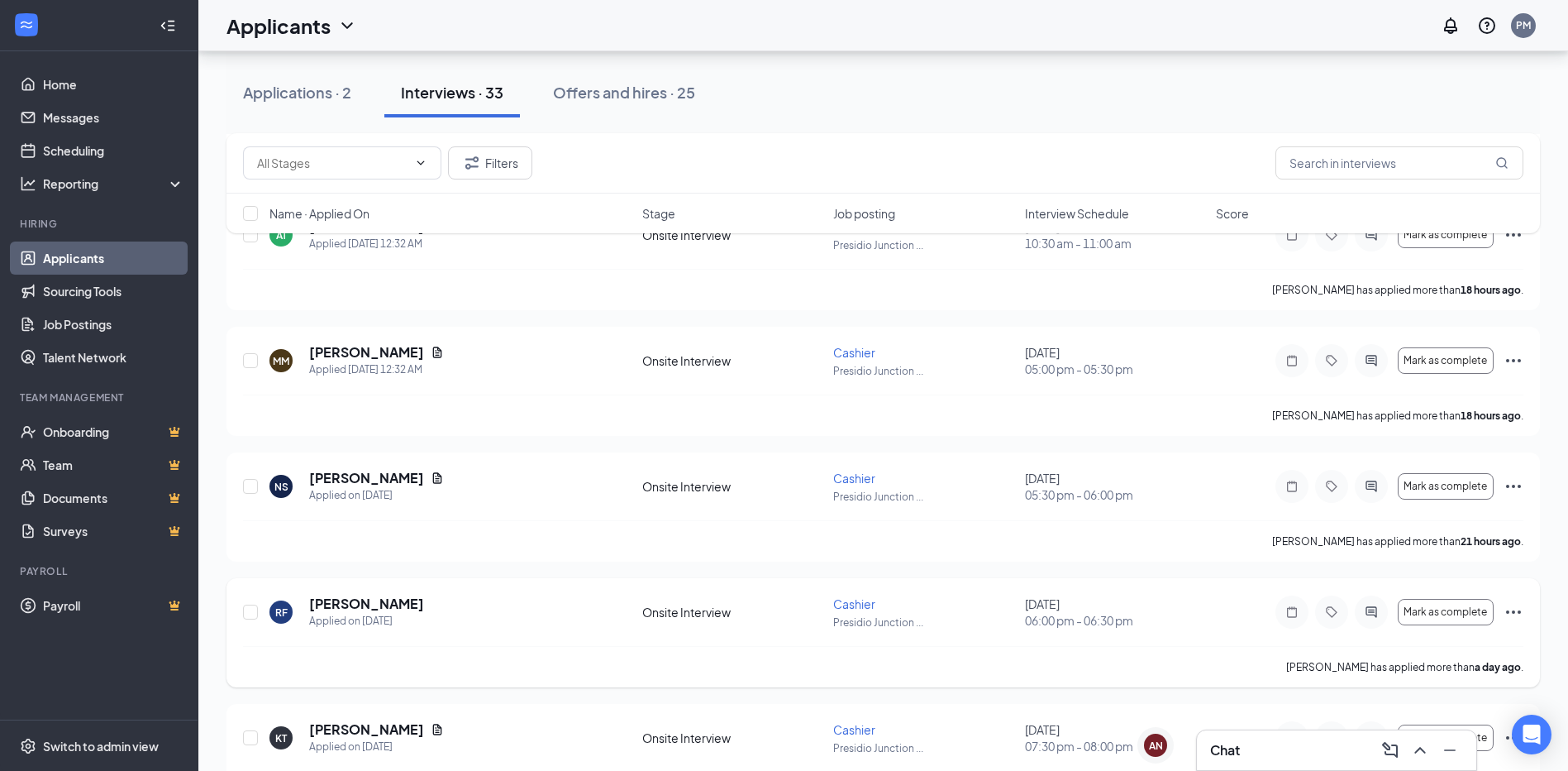
click at [1511, 609] on icon "Ellipses" at bounding box center [1513, 611] width 20 height 20
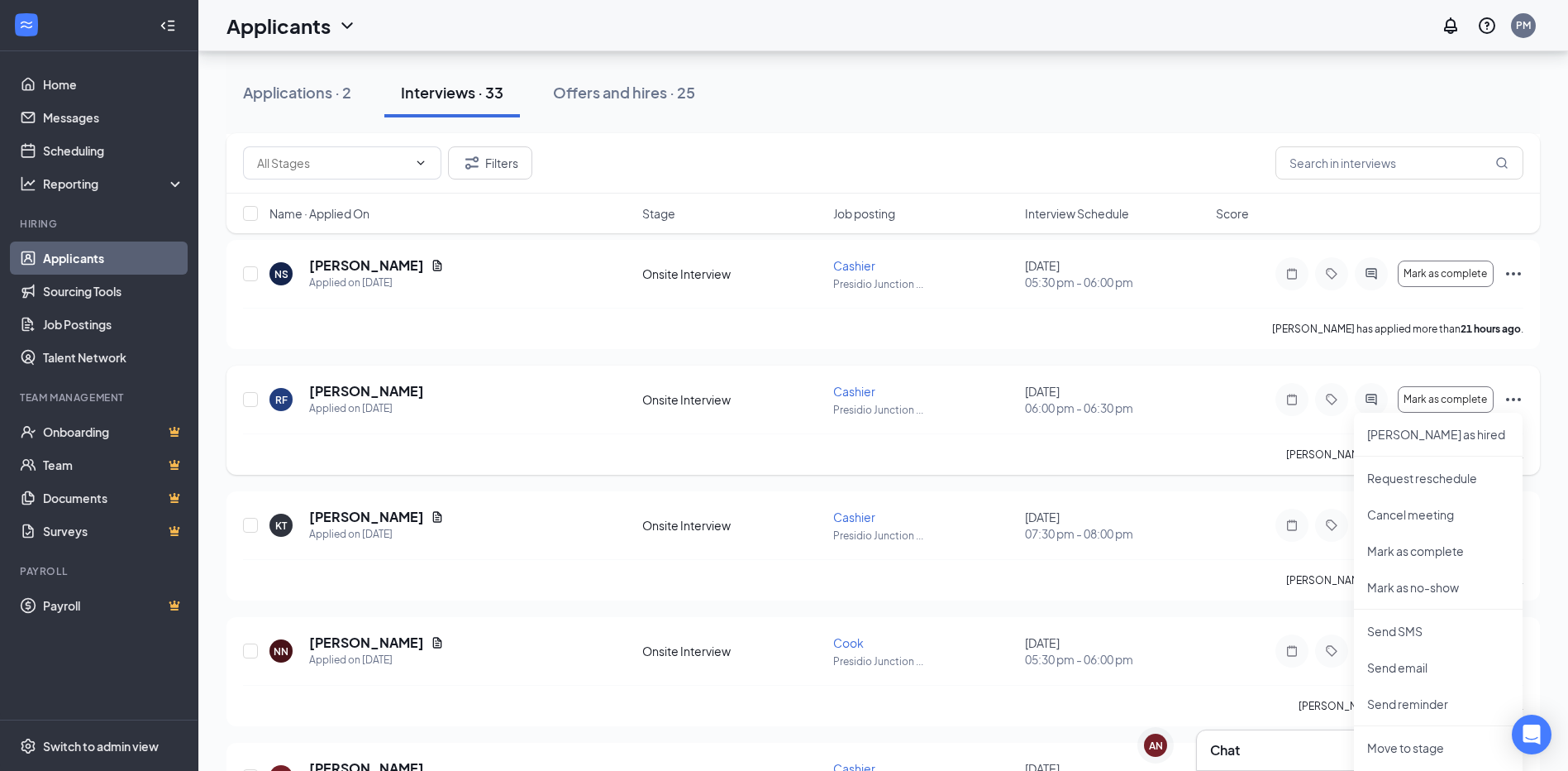
scroll to position [744, 0]
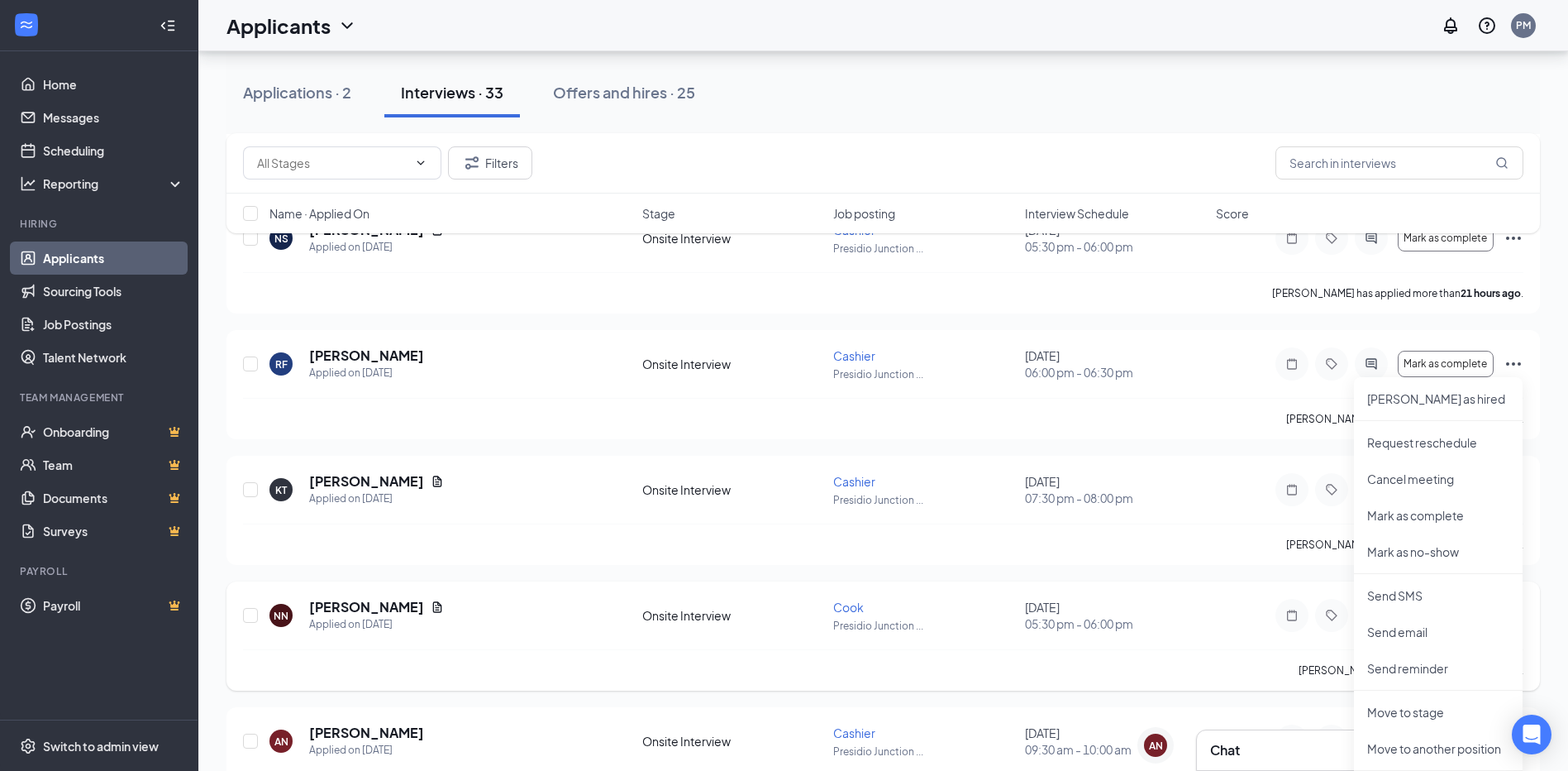
click at [1202, 661] on div "[PERSON_NAME] has applied more than [DATE] ." at bounding box center [883, 670] width 1280 height 42
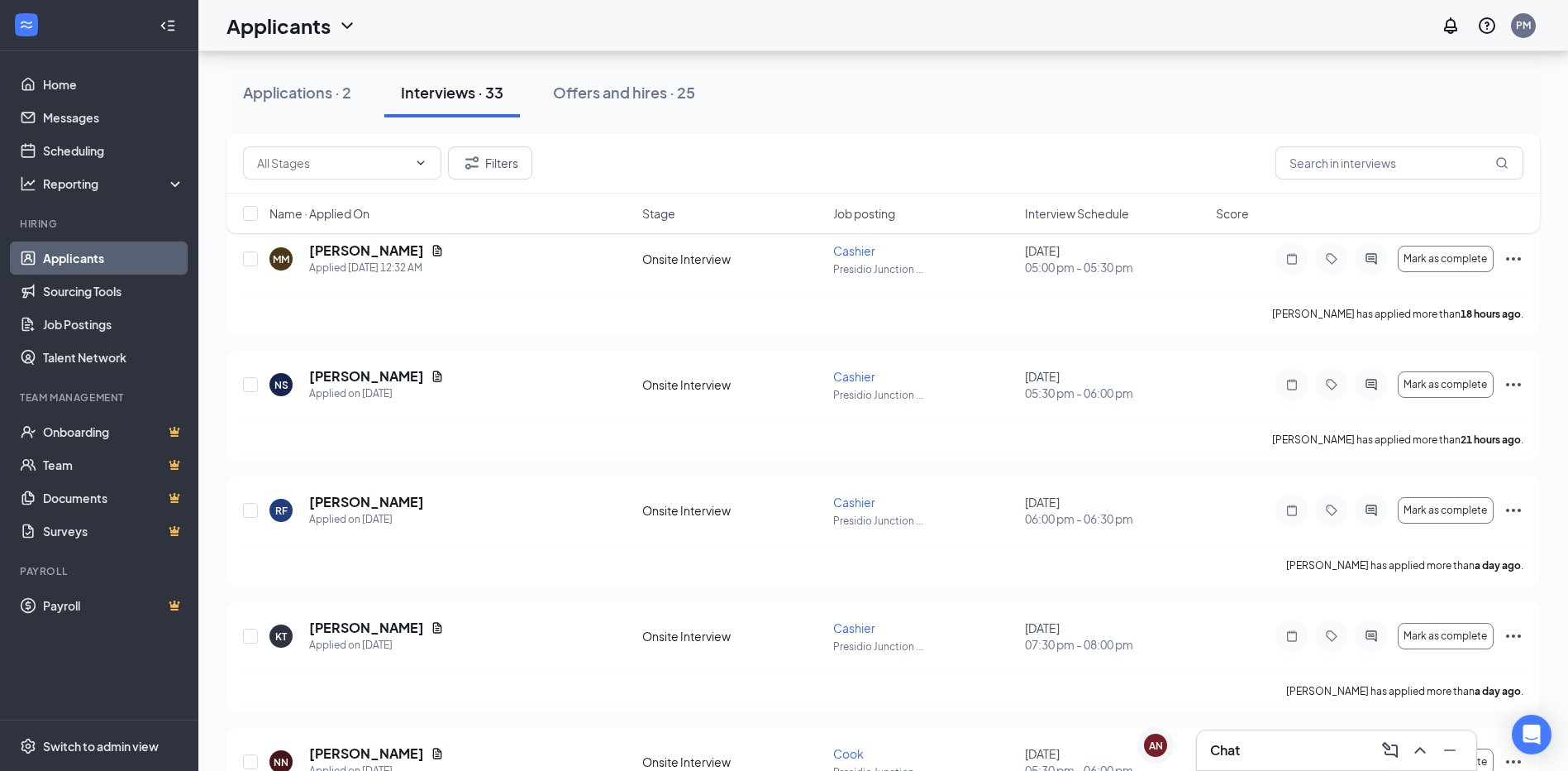
scroll to position [579, 0]
